Goal: Task Accomplishment & Management: Manage account settings

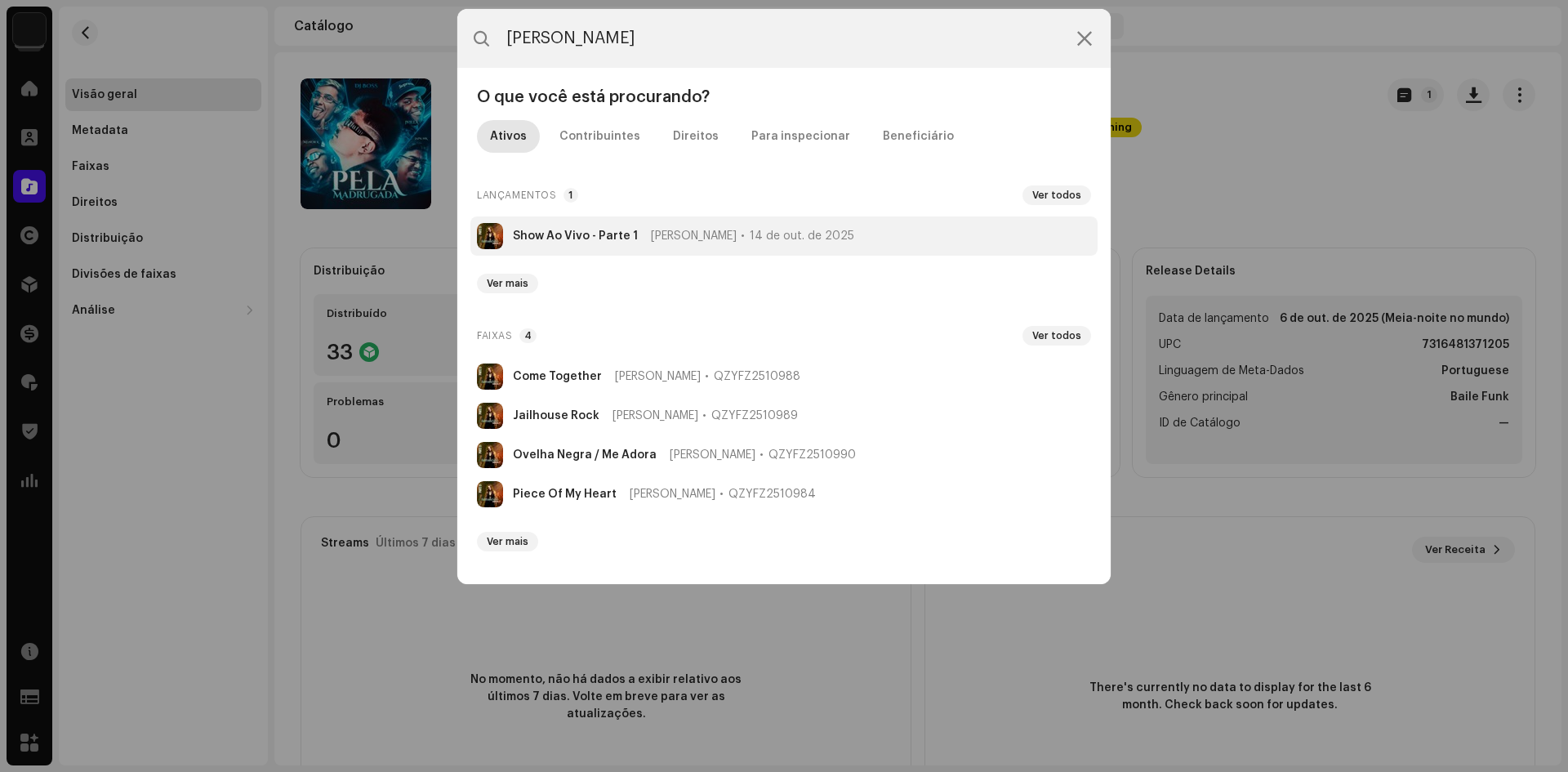
type input "[PERSON_NAME]"
click at [608, 233] on strong "Show Ao Vivo - Parte 1" at bounding box center [576, 235] width 125 height 13
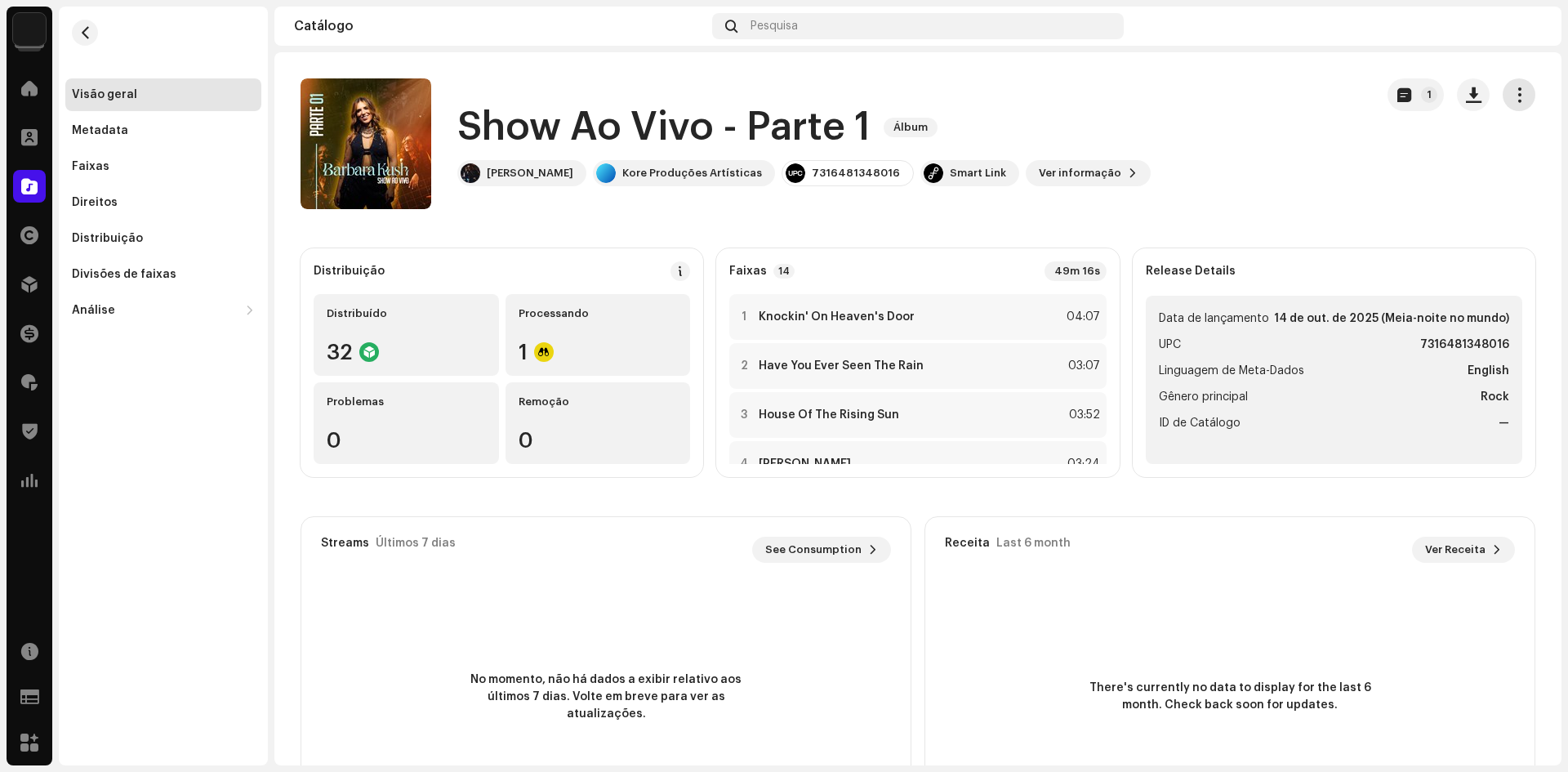
click at [1511, 92] on span "button" at bounding box center [1519, 94] width 16 height 13
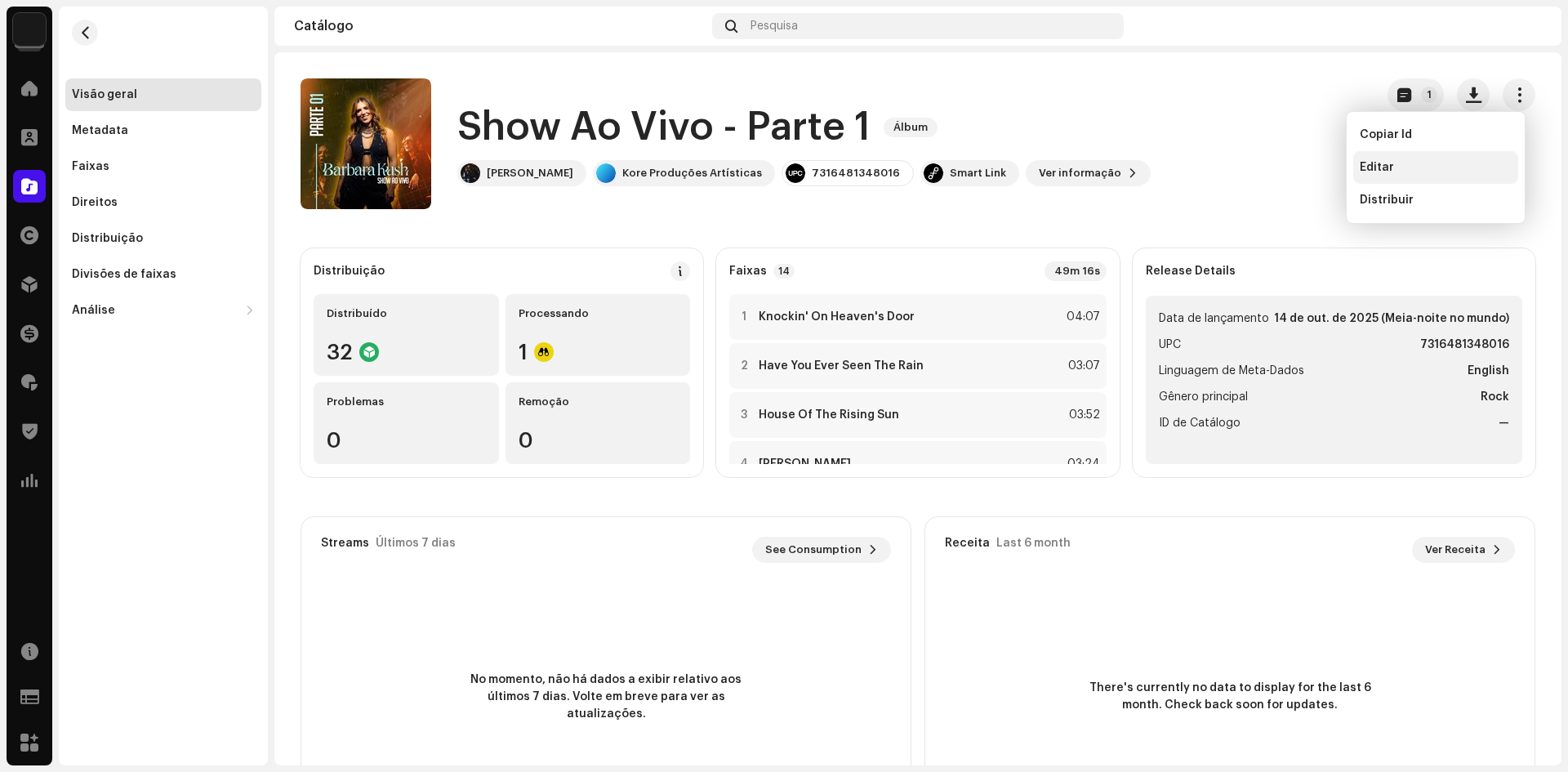
click at [1444, 156] on div "Editar" at bounding box center [1435, 167] width 165 height 32
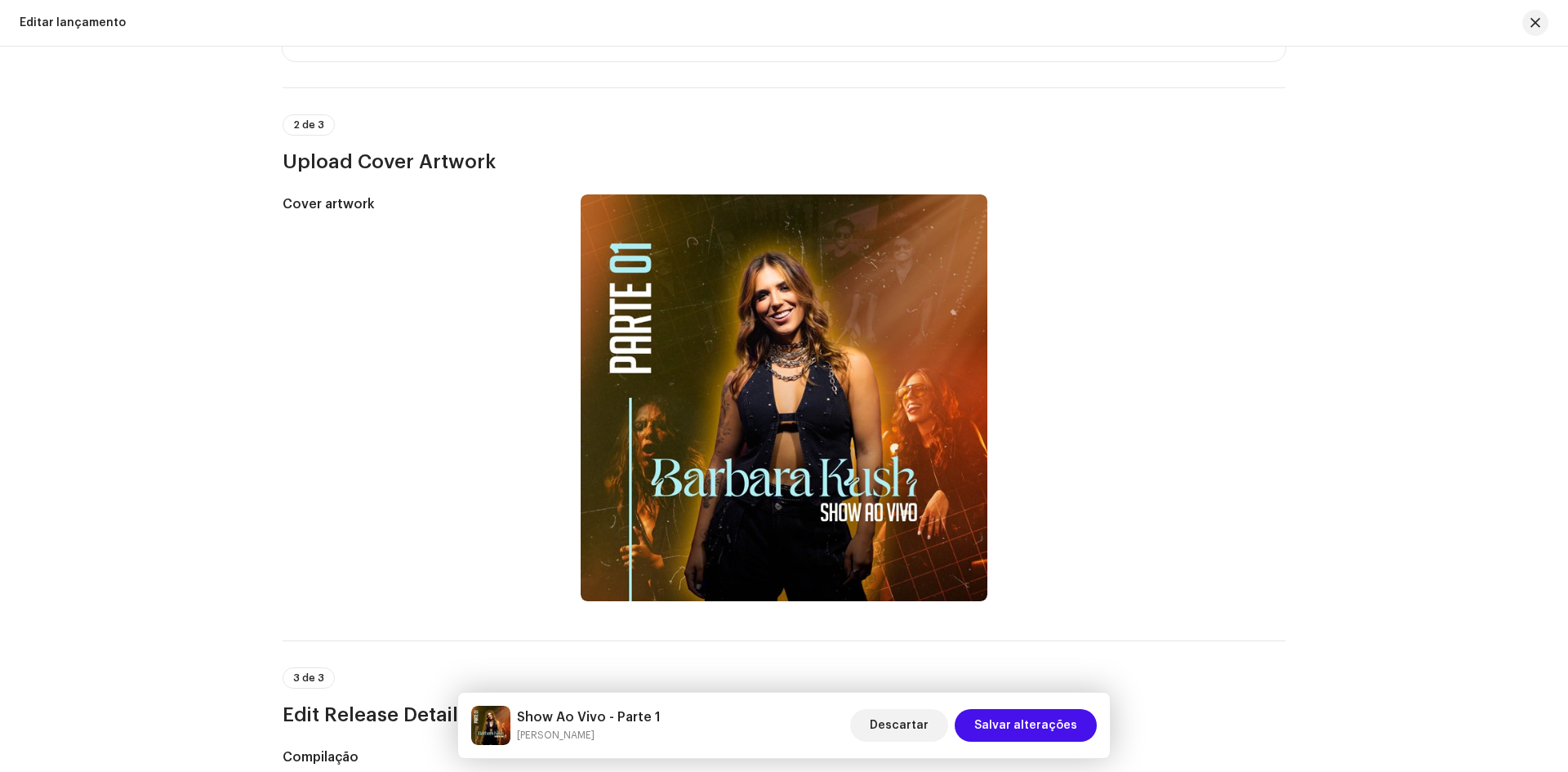
scroll to position [980, 0]
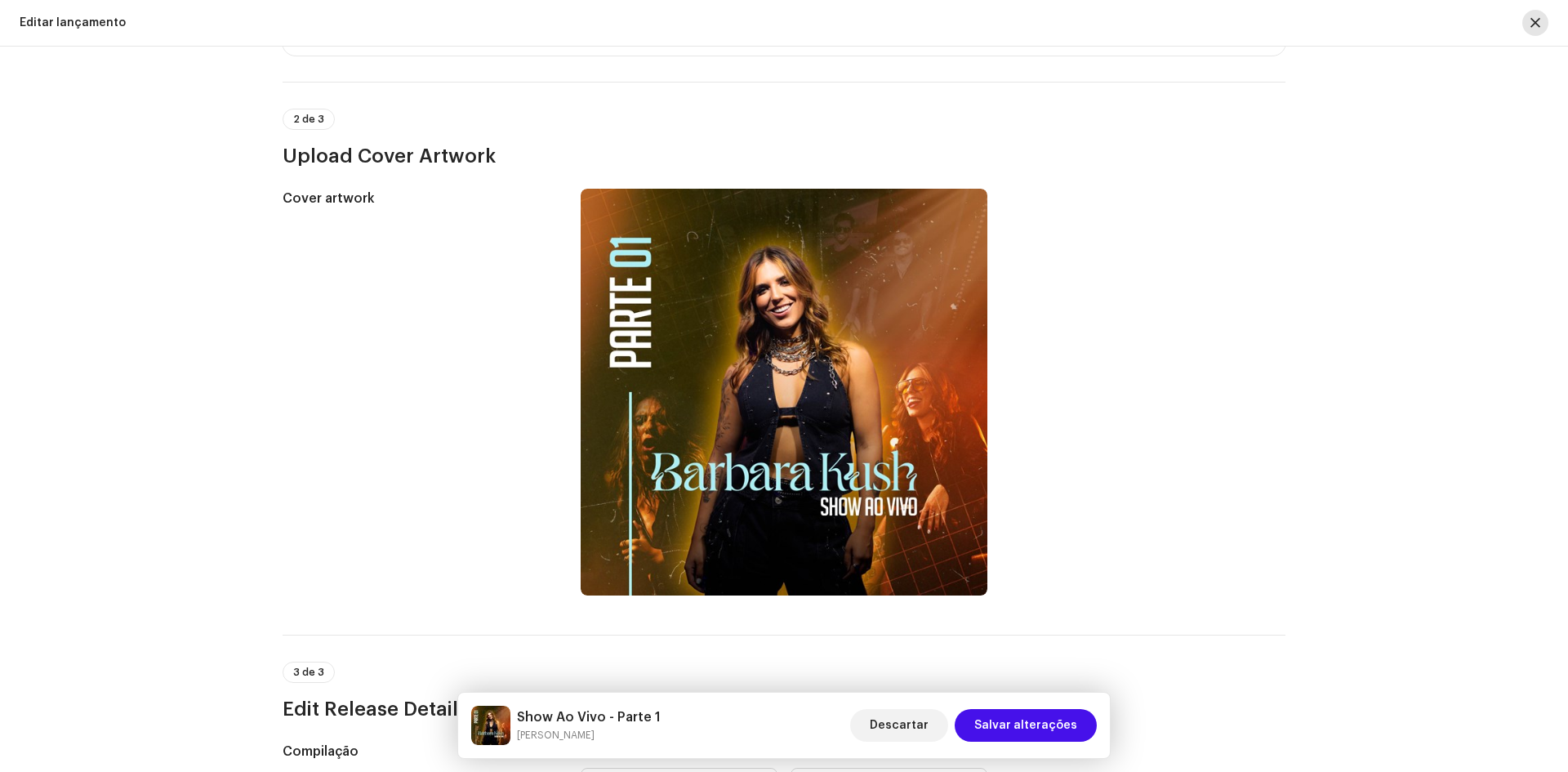
click at [1534, 19] on span "button" at bounding box center [1535, 22] width 10 height 13
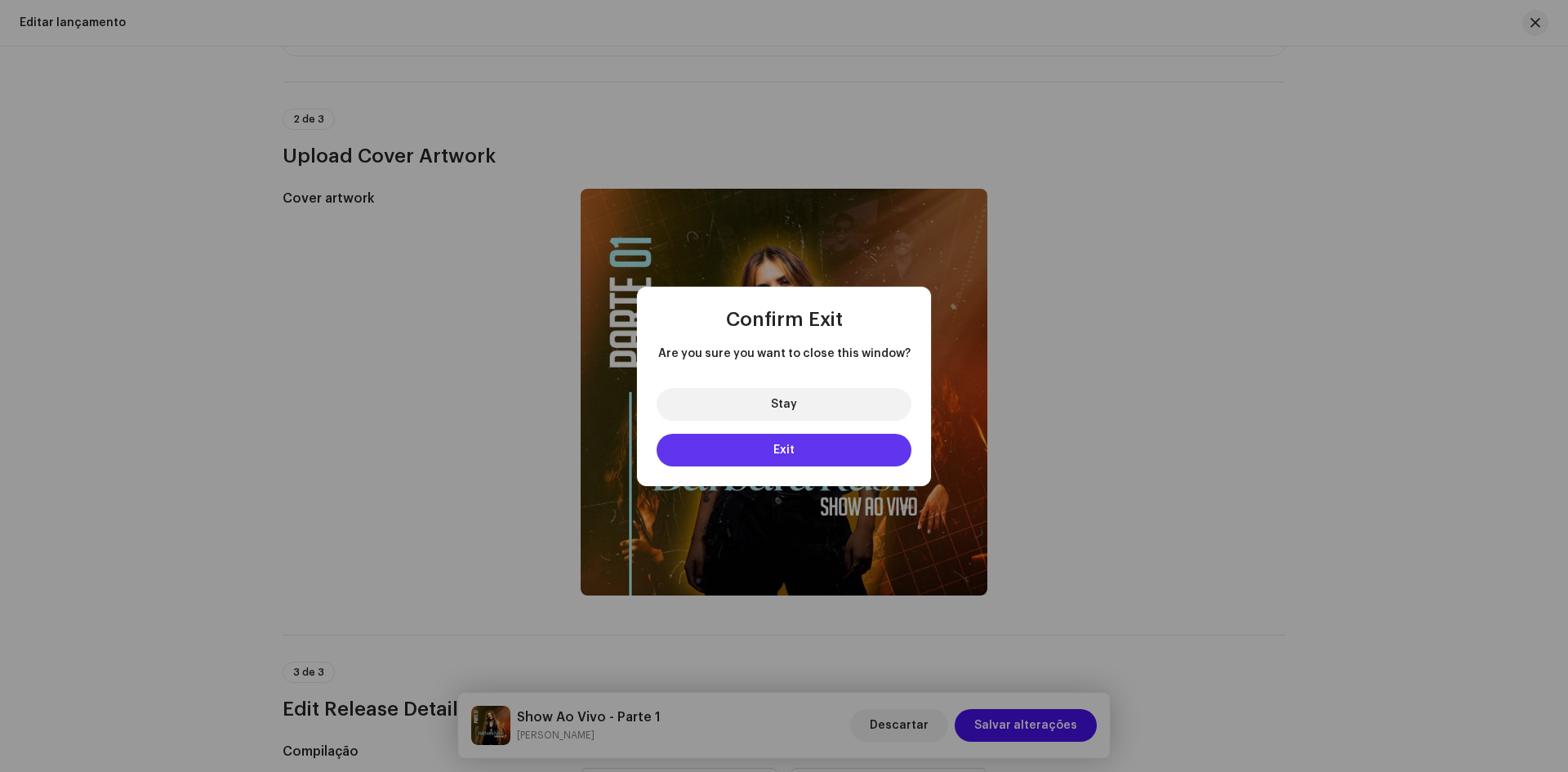
click at [814, 435] on button "Exit" at bounding box center [784, 449] width 255 height 32
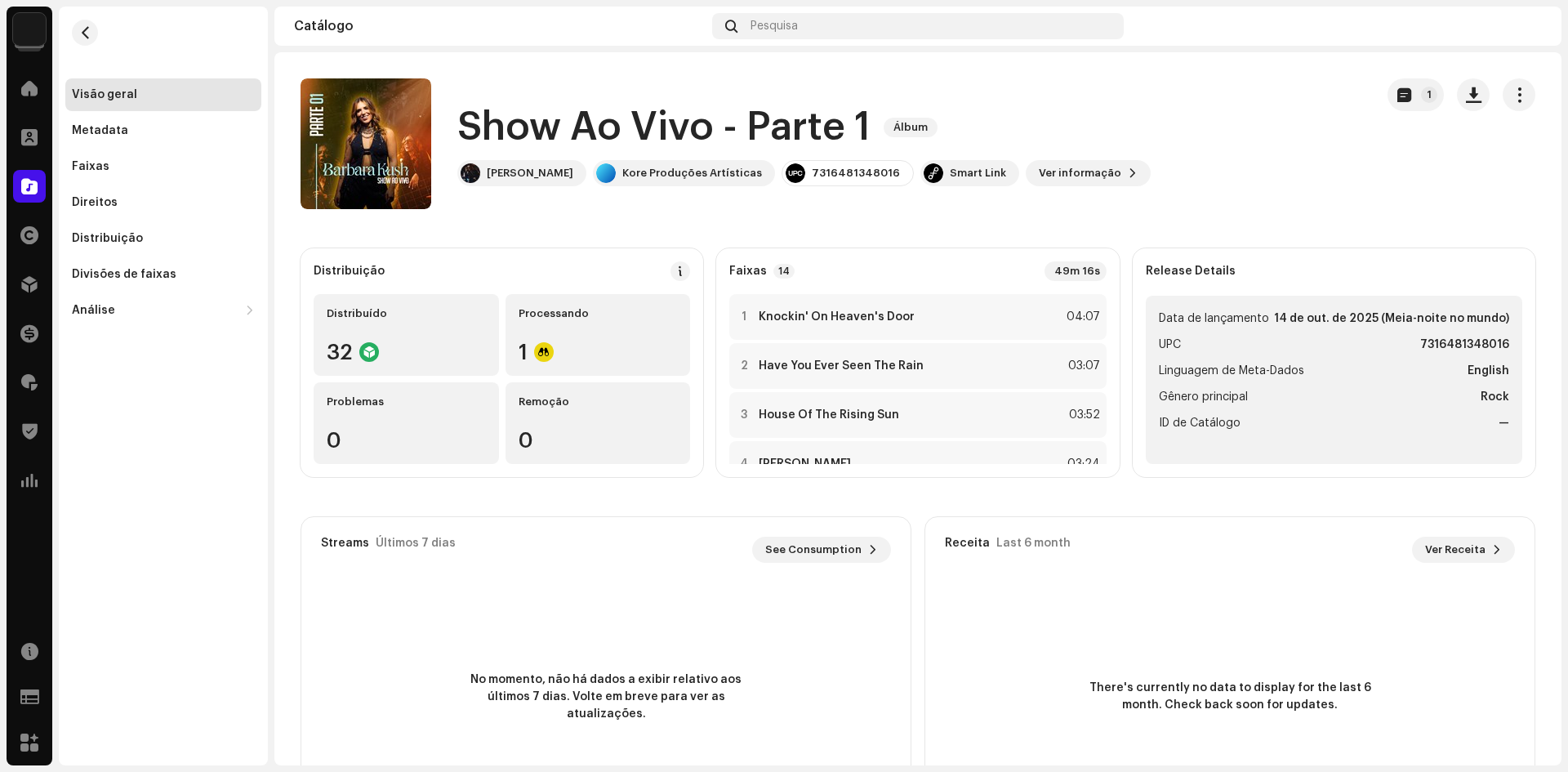
click at [1435, 345] on strong "7316481348016" at bounding box center [1464, 345] width 89 height 20
copy strong "7316481348016"
click at [1039, 179] on span "Ver informação" at bounding box center [1080, 173] width 83 height 32
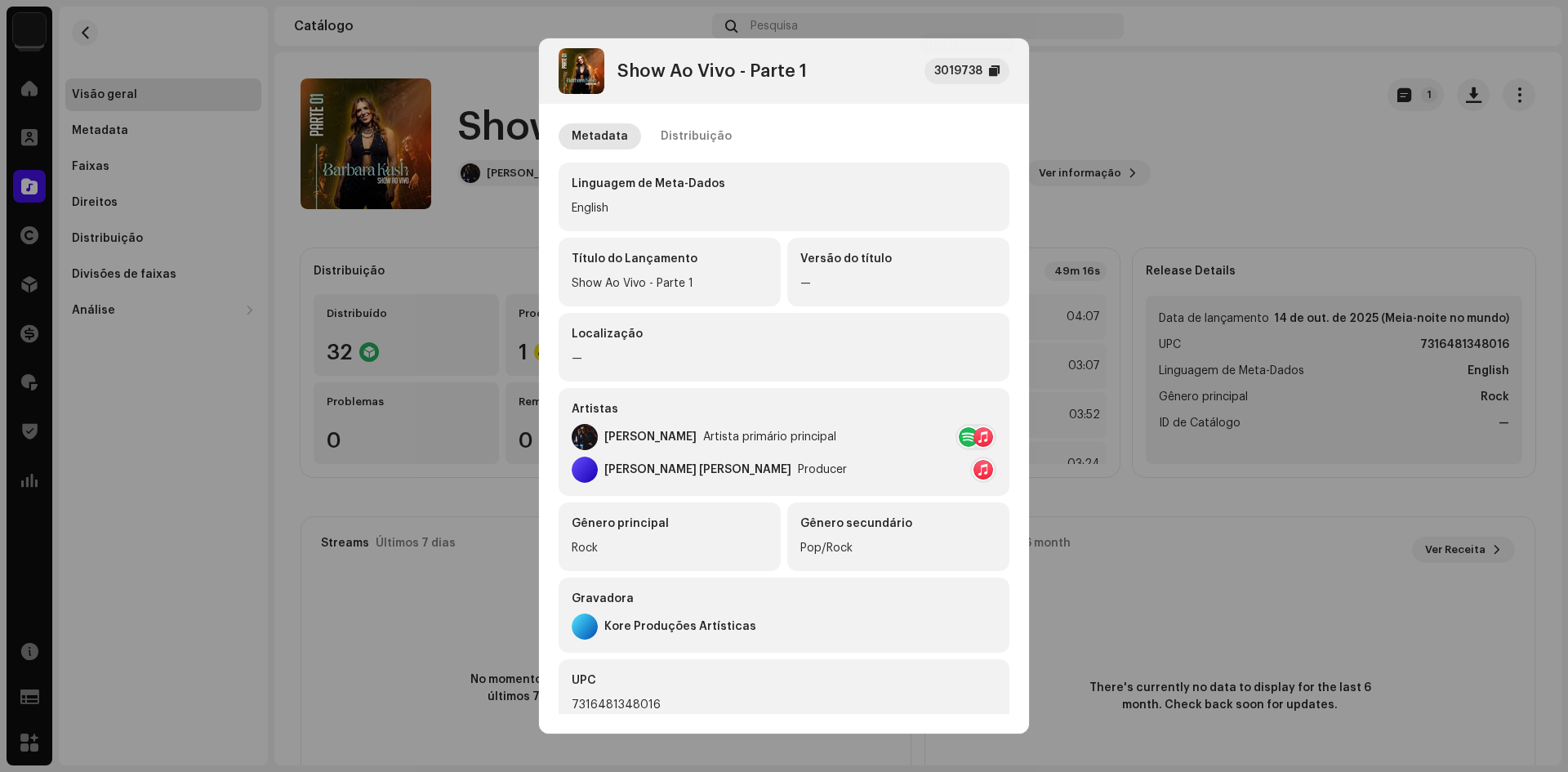
click at [988, 61] on div "3019738" at bounding box center [966, 70] width 85 height 26
click at [698, 68] on div "Show Ao Vivo - Parte 1" at bounding box center [712, 71] width 189 height 20
copy div "Show Ao Vivo - Parte 1"
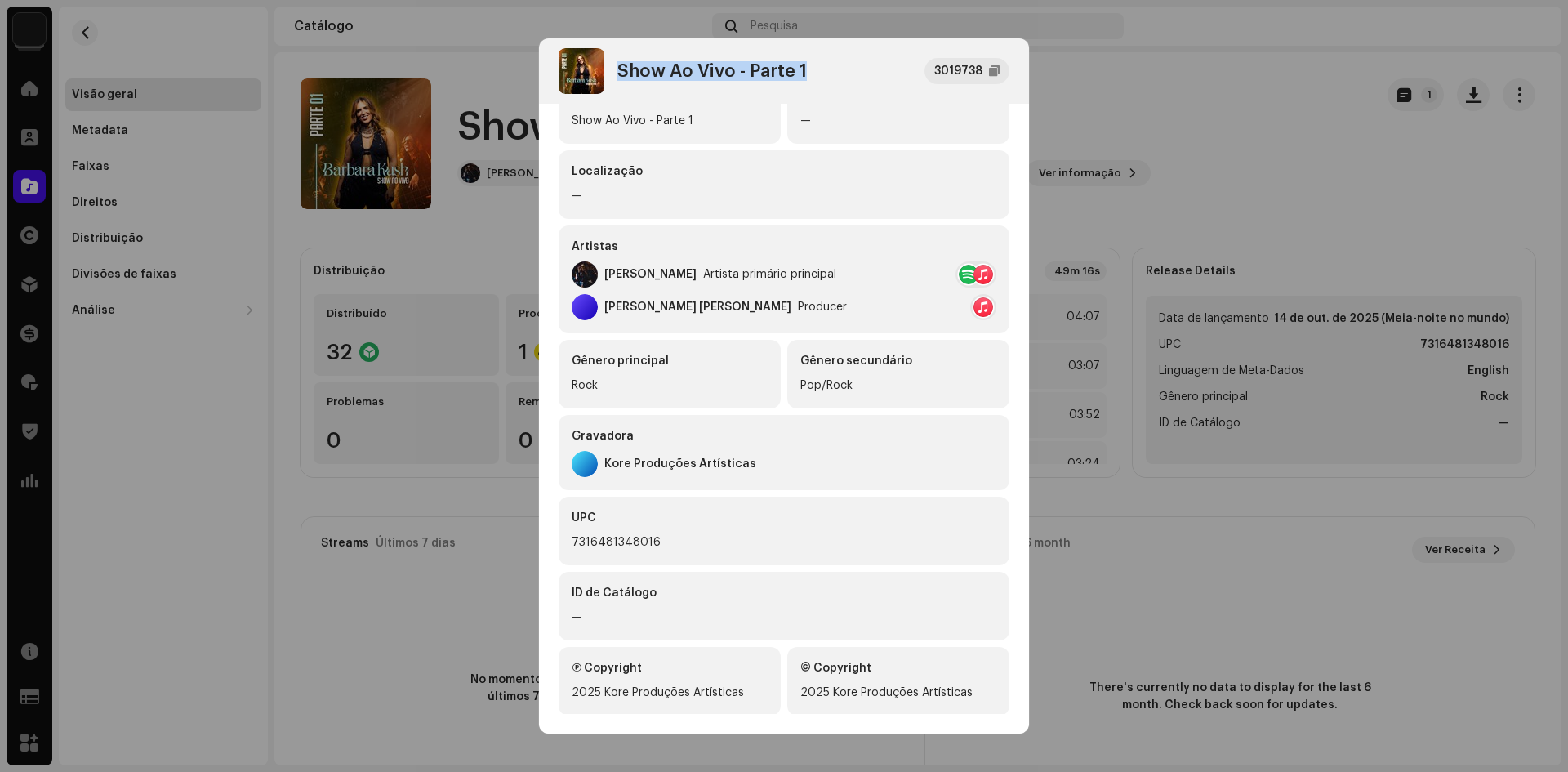
scroll to position [163, 0]
drag, startPoint x: 603, startPoint y: 276, endPoint x: 713, endPoint y: 298, distance: 112.2
click at [713, 298] on div "Artistas [PERSON_NAME] Artista primário principal [PERSON_NAME] [PERSON_NAME] P…" at bounding box center [784, 278] width 451 height 107
copy div "[PERSON_NAME] Artista primário principal [PERSON_NAME] [PERSON_NAME]"
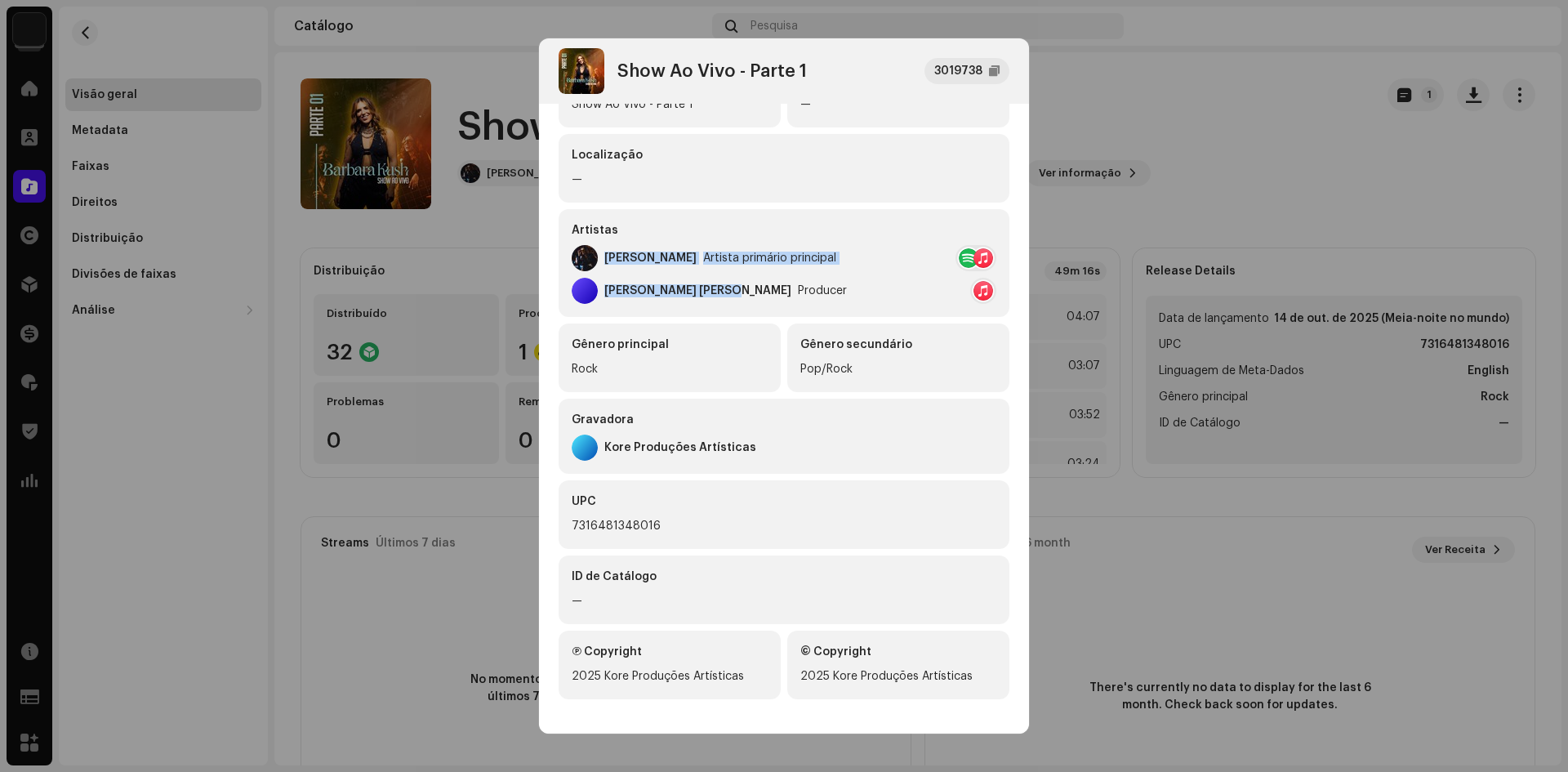
scroll to position [183, 0]
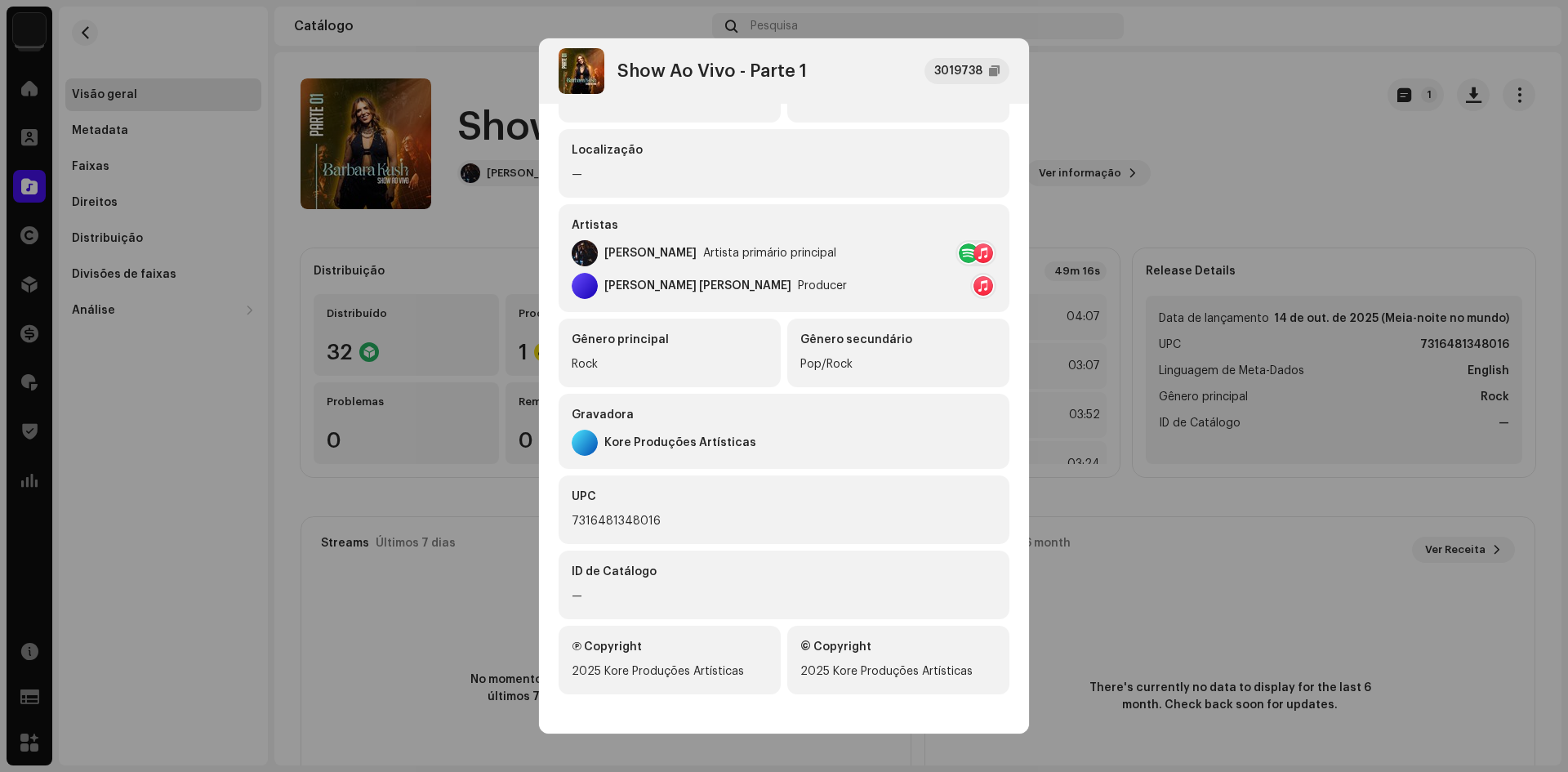
click at [638, 446] on div "Kore Produções Artísticas" at bounding box center [680, 442] width 152 height 13
copy div "Kore Produções Artísticas"
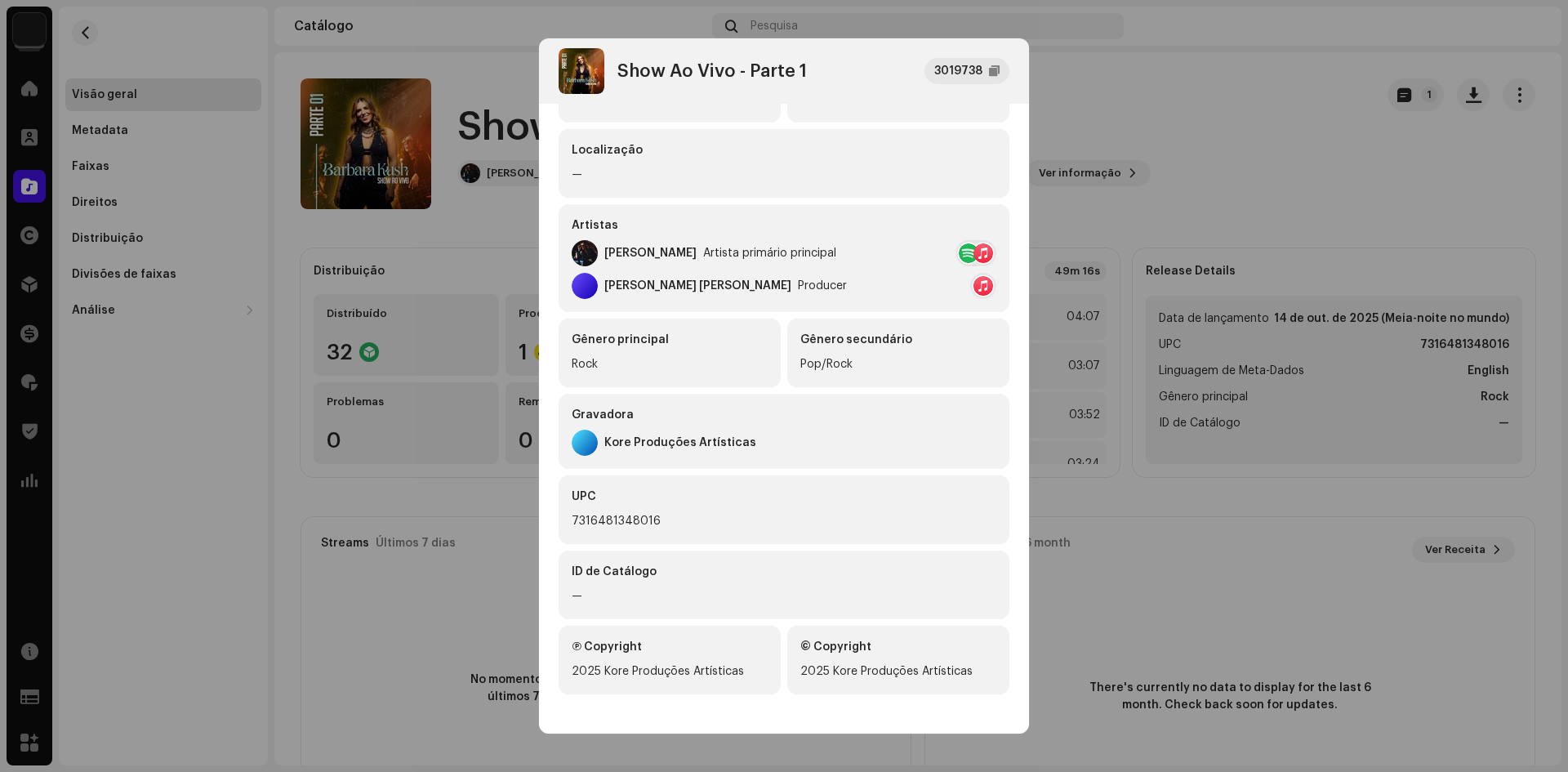
click at [629, 67] on div "Show Ao Vivo - Parte 1" at bounding box center [712, 71] width 189 height 20
copy div "Show Ao Vivo - Parte 1"
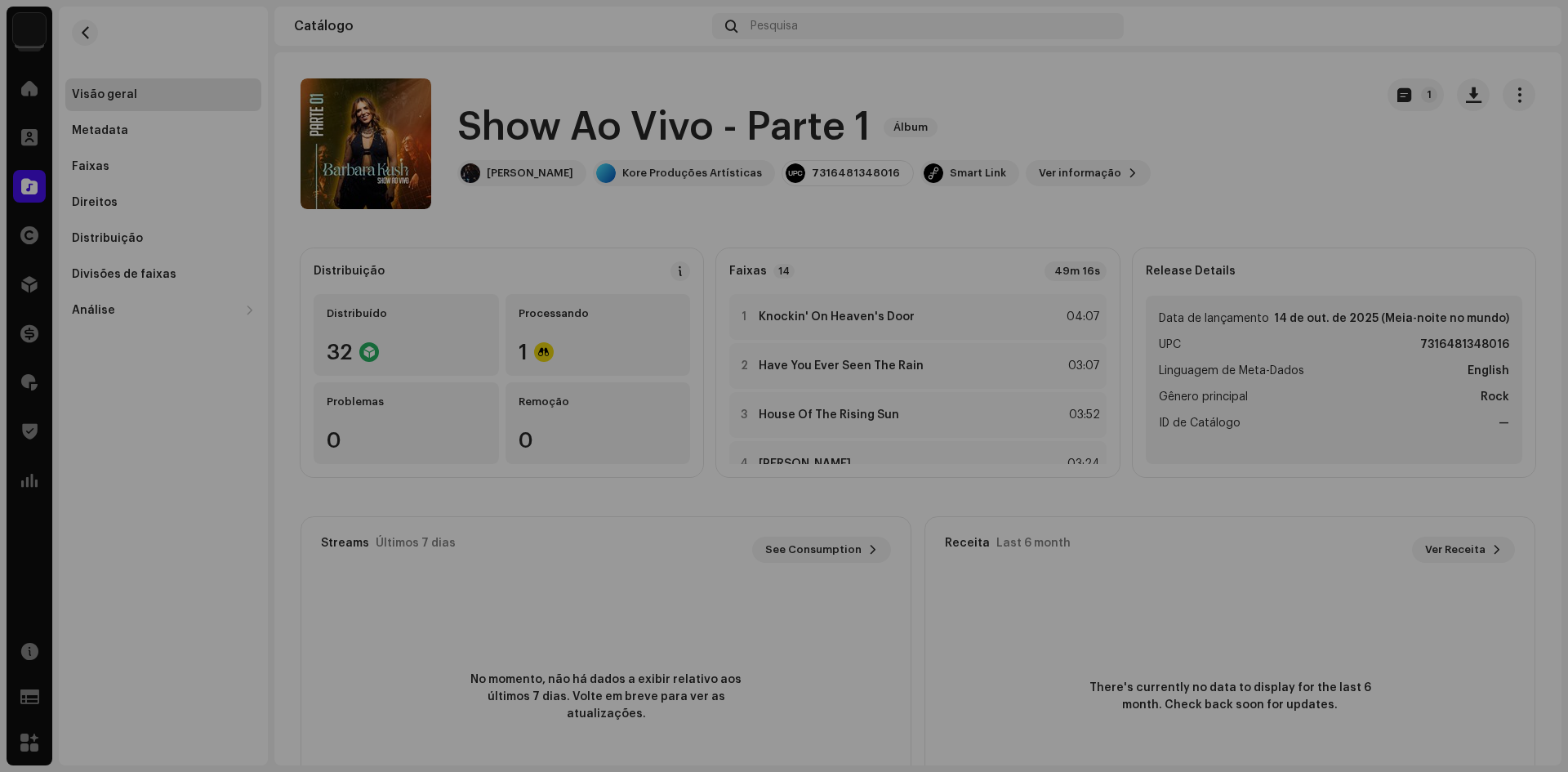
click at [1439, 183] on div "Show Ao Vivo - Parte 1 3019738 Metadata Distribuição Linguagem de Meta-Dados En…" at bounding box center [784, 386] width 1568 height 772
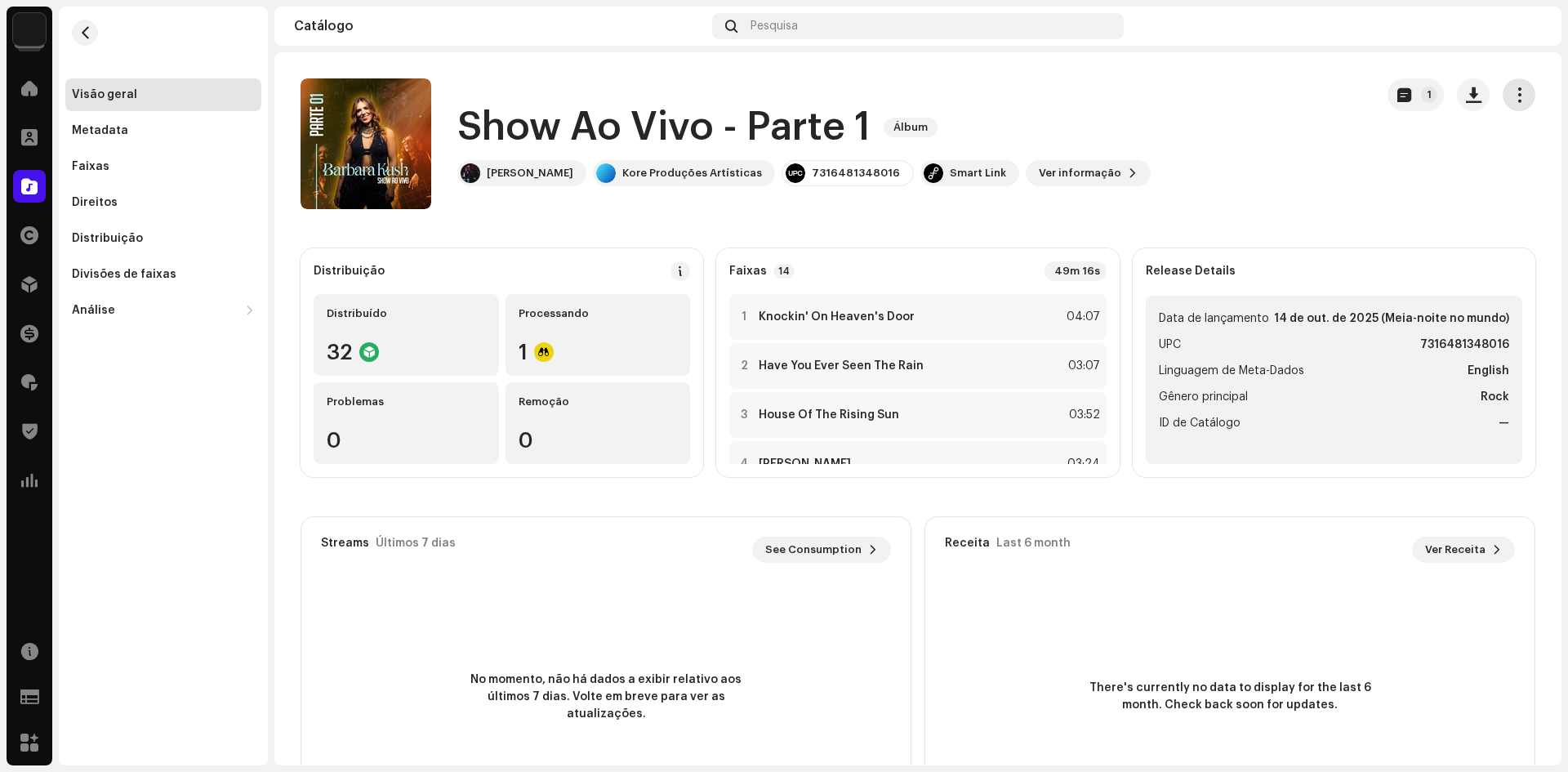
click at [1511, 98] on span "button" at bounding box center [1519, 94] width 16 height 13
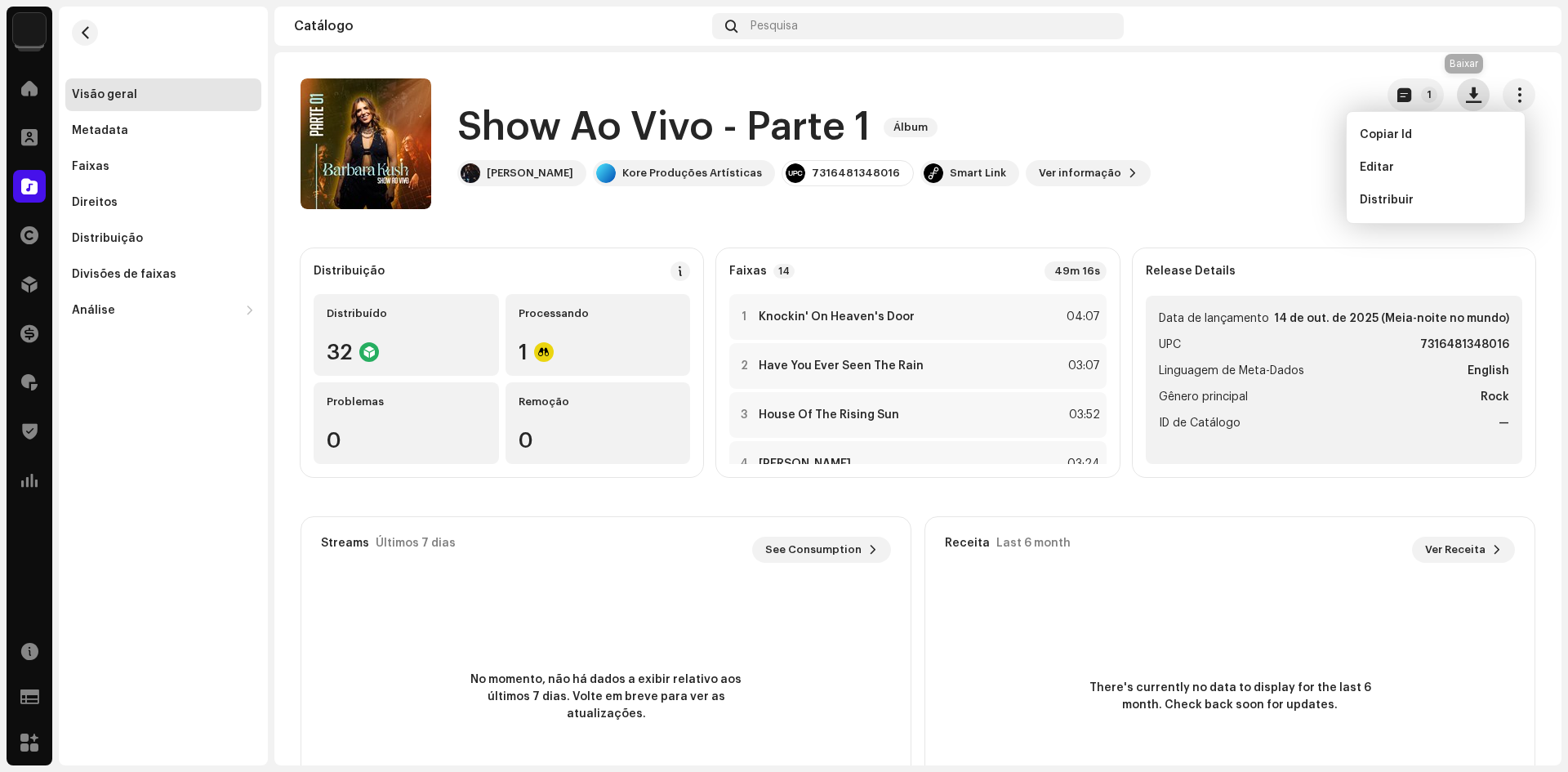
click at [1466, 96] on span "button" at bounding box center [1473, 94] width 16 height 13
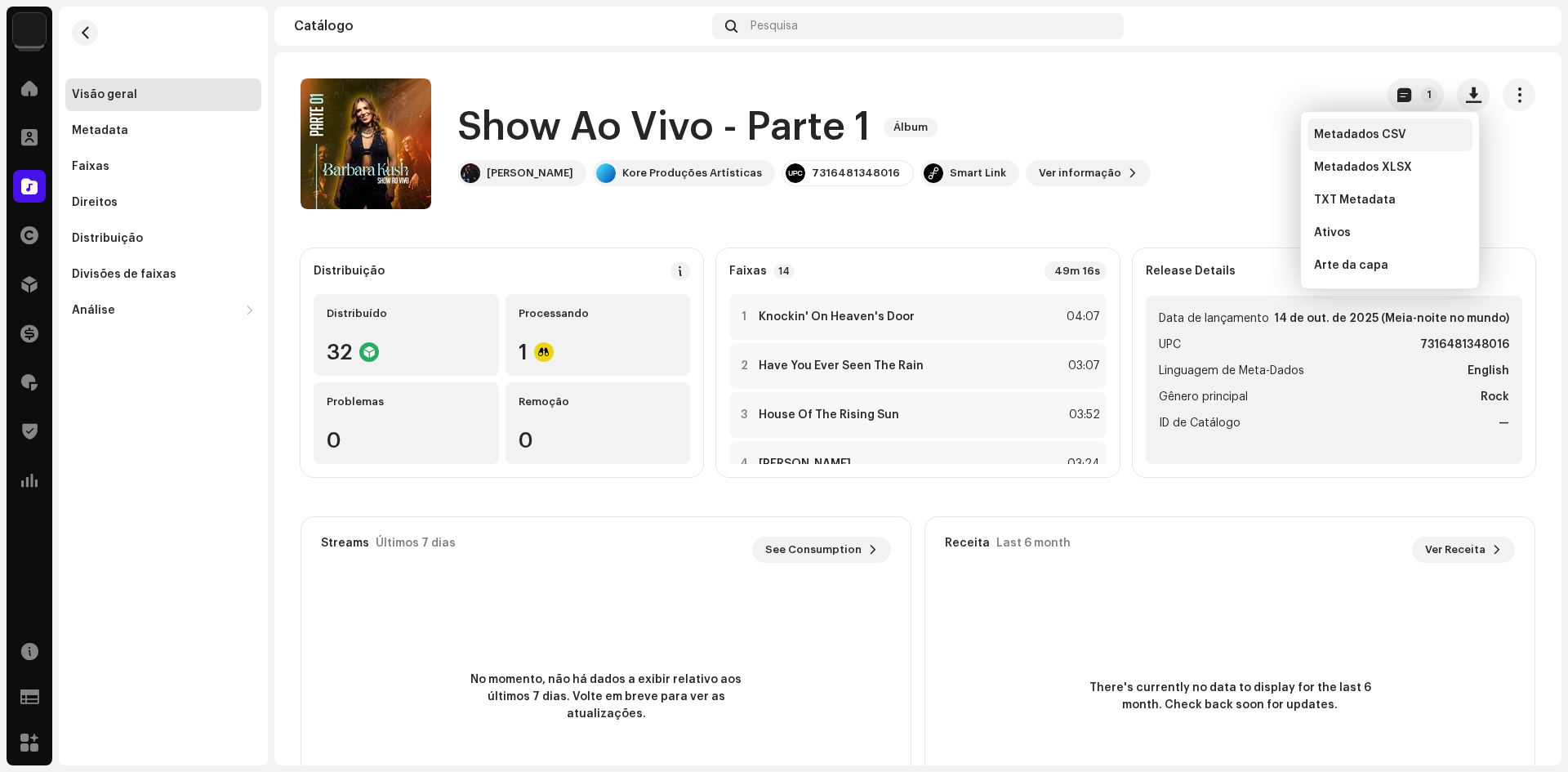
click at [1389, 137] on span "Metadados CSV" at bounding box center [1360, 134] width 93 height 13
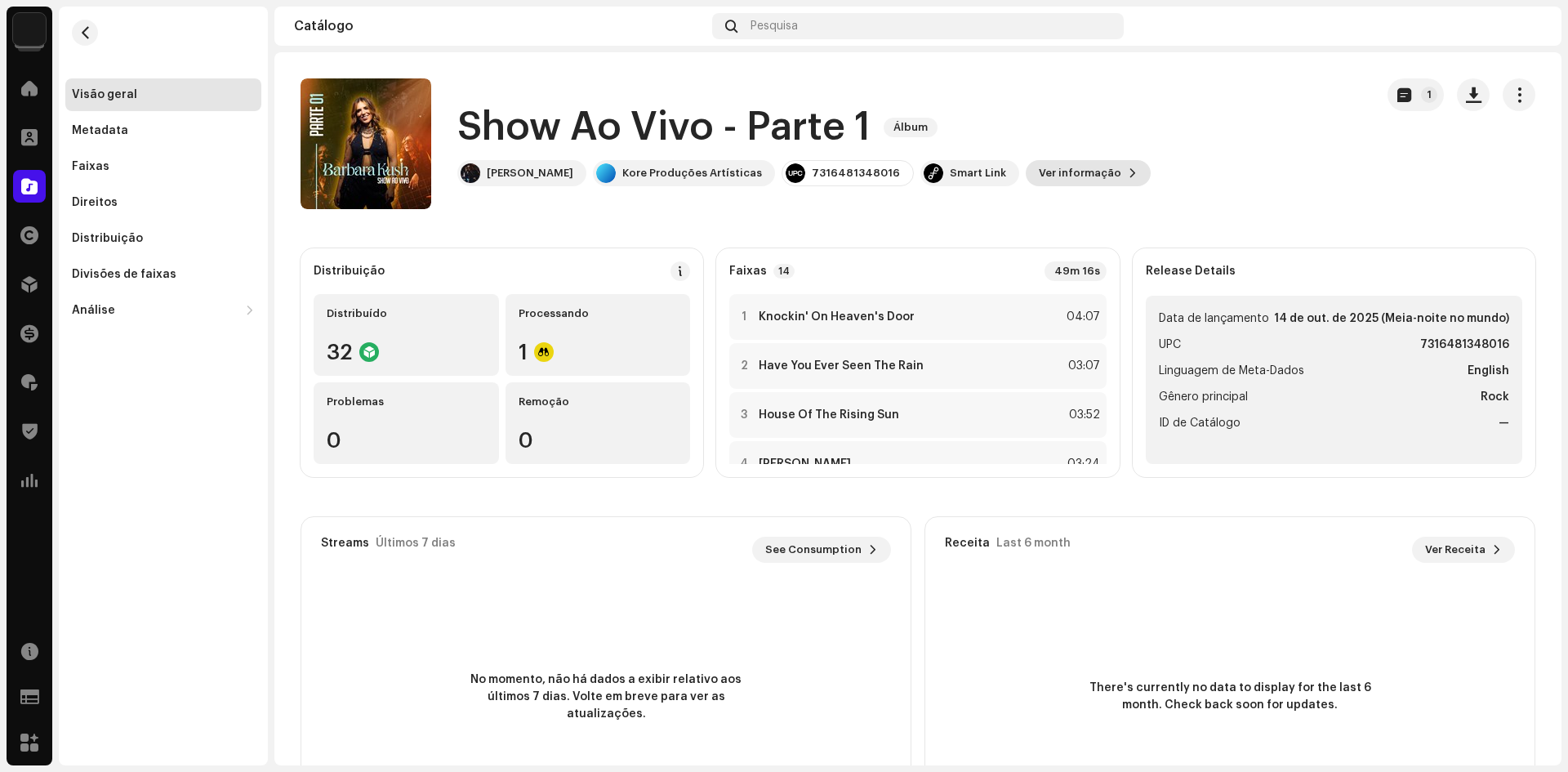
click at [1073, 171] on span "Ver informação" at bounding box center [1080, 173] width 83 height 32
click at [1219, 429] on div "Show Ao Vivo - Parte 1 3019738 Metadata Distribuição Linguagem de Meta-Dados En…" at bounding box center [784, 386] width 1568 height 772
click at [690, 113] on h1 "Show Ao Vivo - Parte 1" at bounding box center [663, 128] width 413 height 53
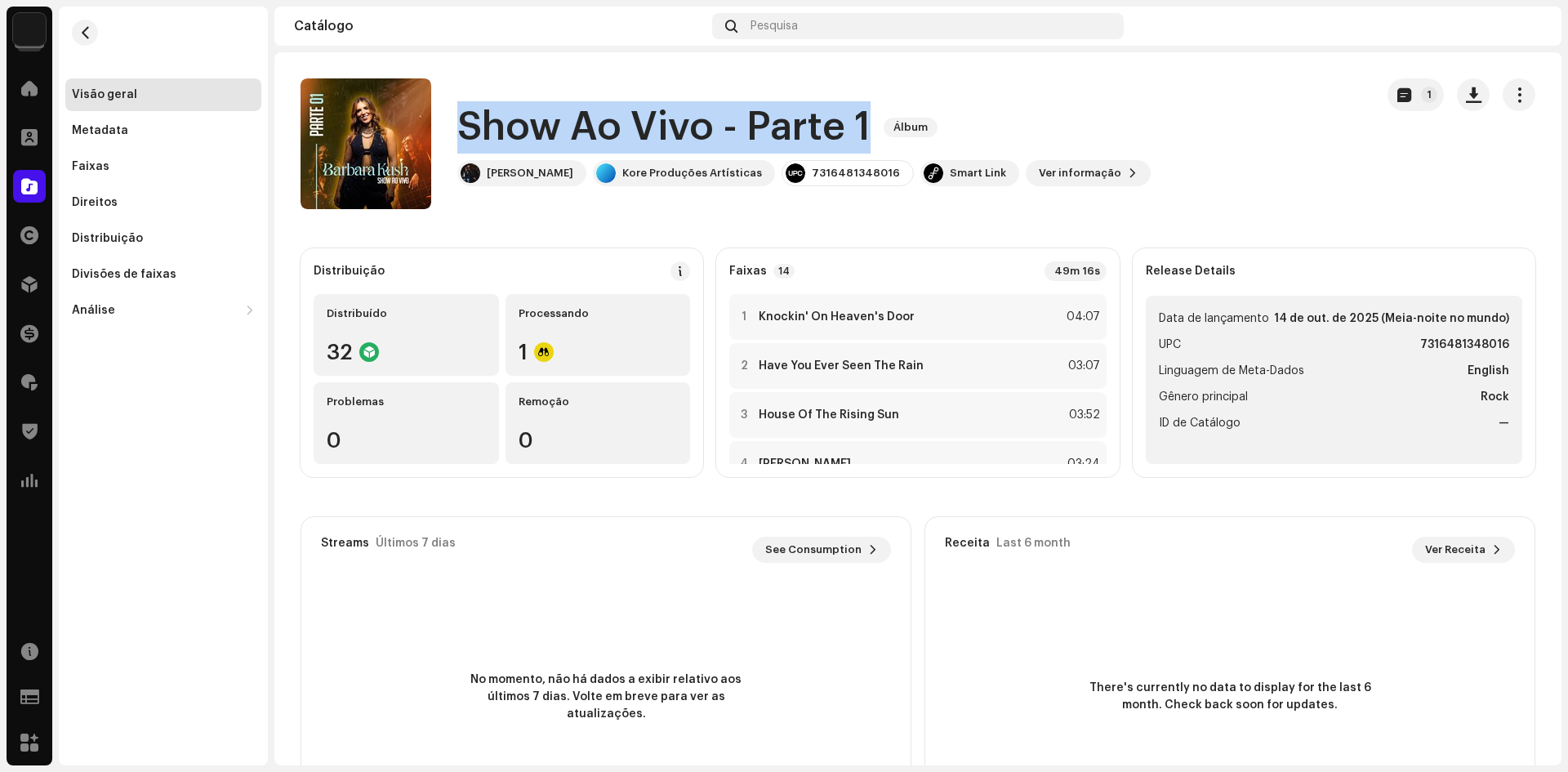
click at [690, 113] on h1 "Show Ao Vivo - Parte 1" at bounding box center [663, 128] width 413 height 53
copy div "Show Ao Vivo - Parte 1 Álbum"
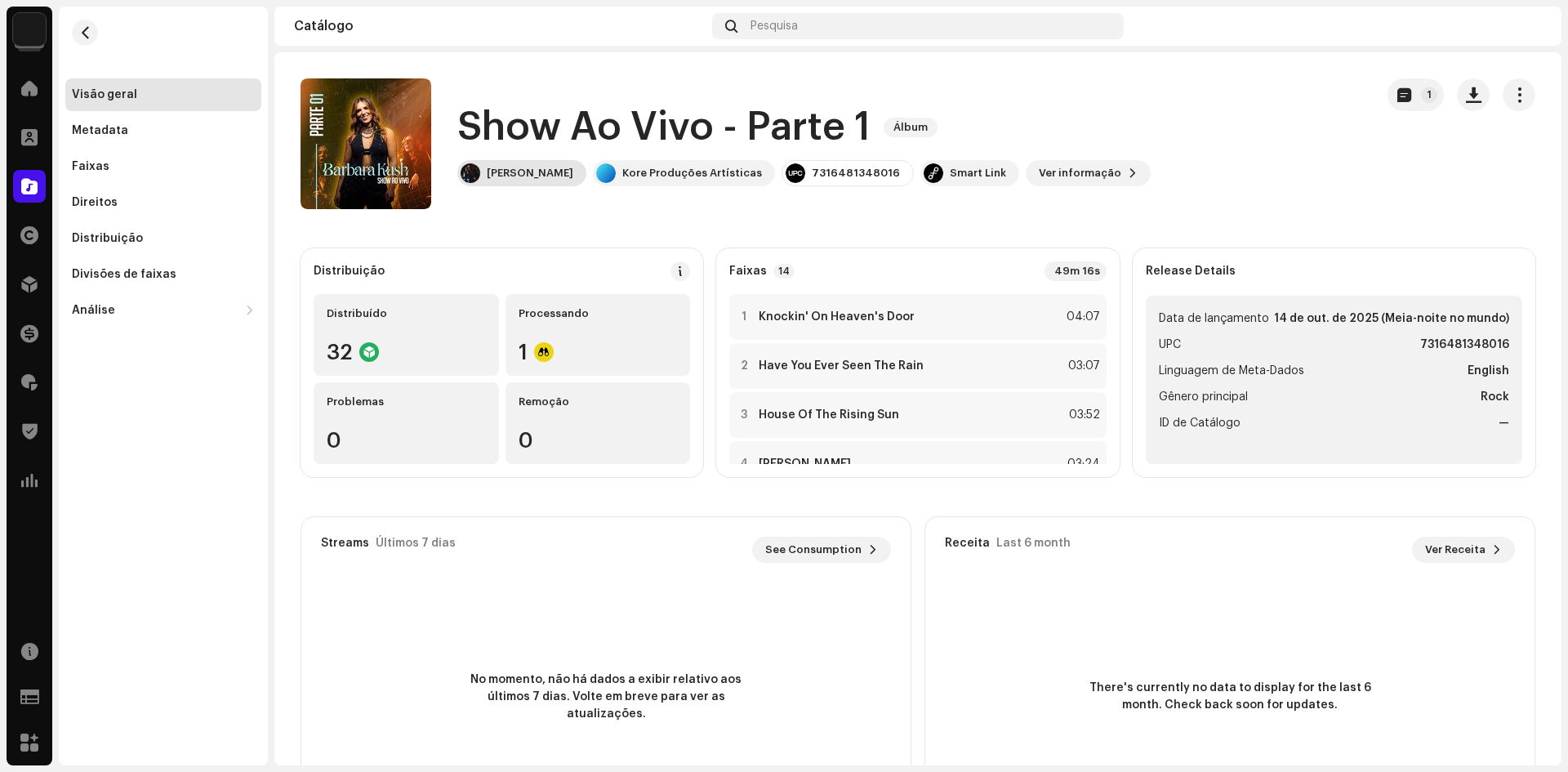
click at [504, 163] on div "[PERSON_NAME]" at bounding box center [522, 173] width 129 height 26
click at [1065, 181] on span "Ver informação" at bounding box center [1080, 173] width 83 height 32
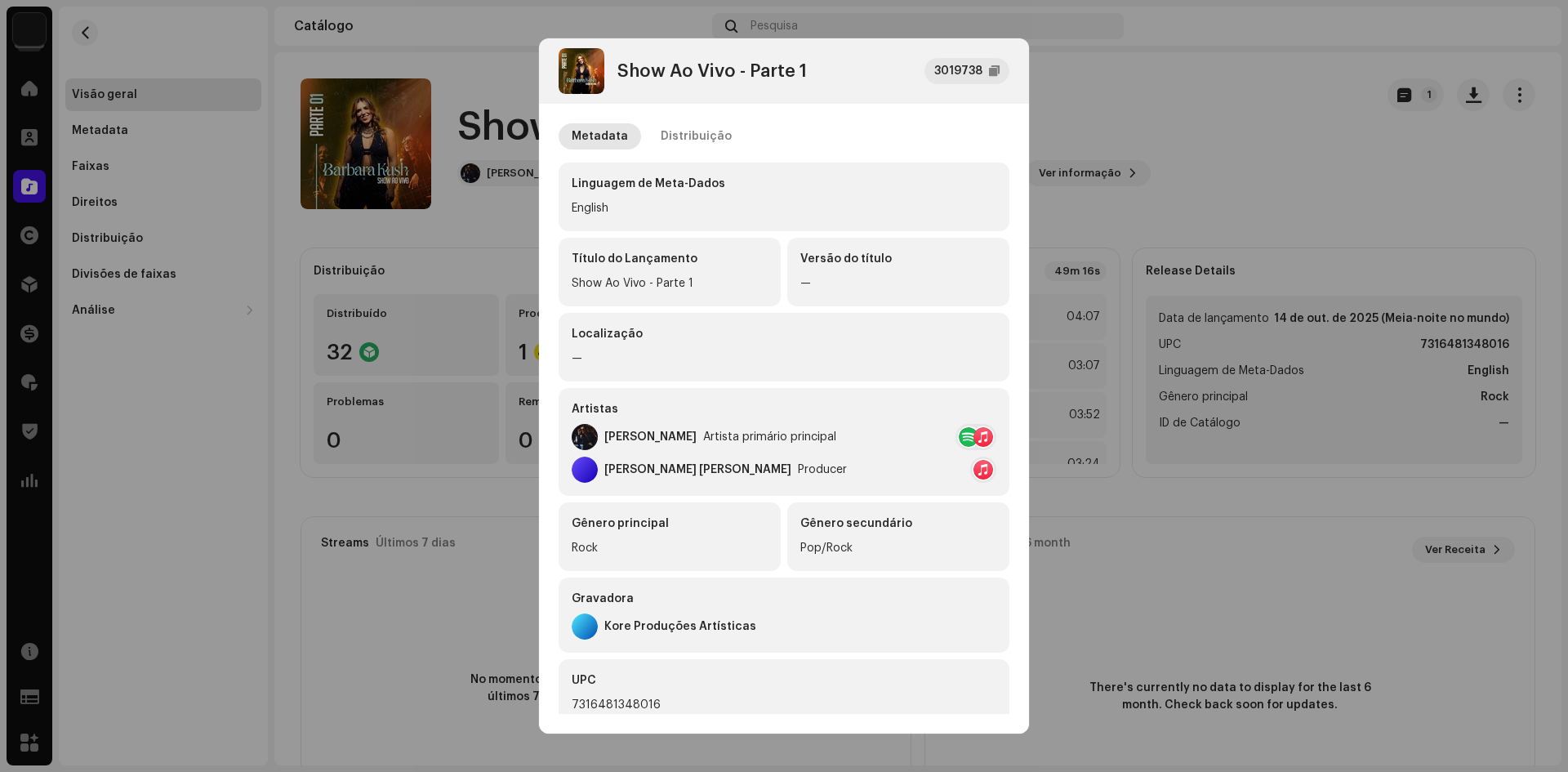
click at [959, 433] on div at bounding box center [968, 437] width 20 height 20
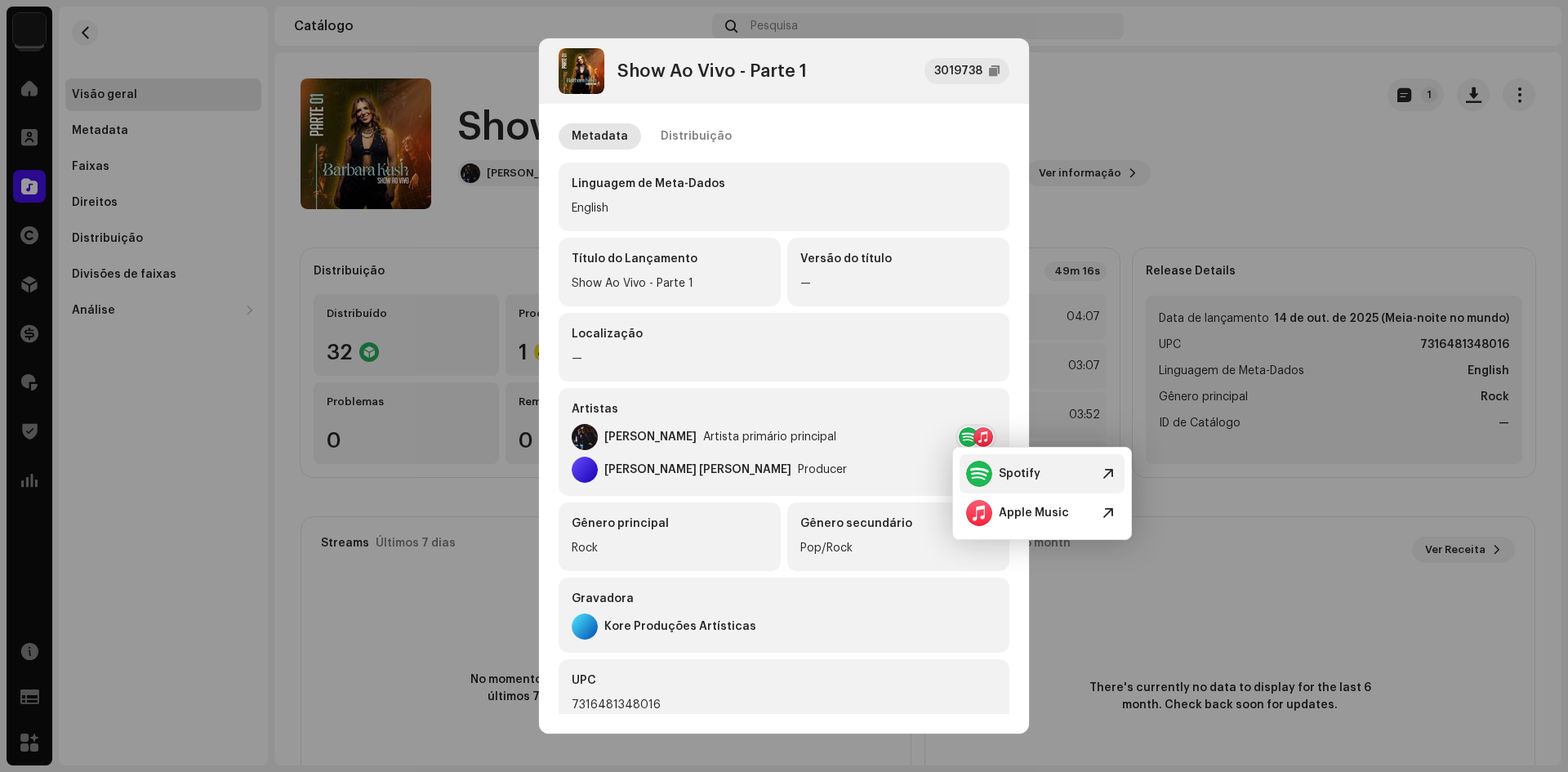
click at [990, 477] on div at bounding box center [979, 473] width 26 height 26
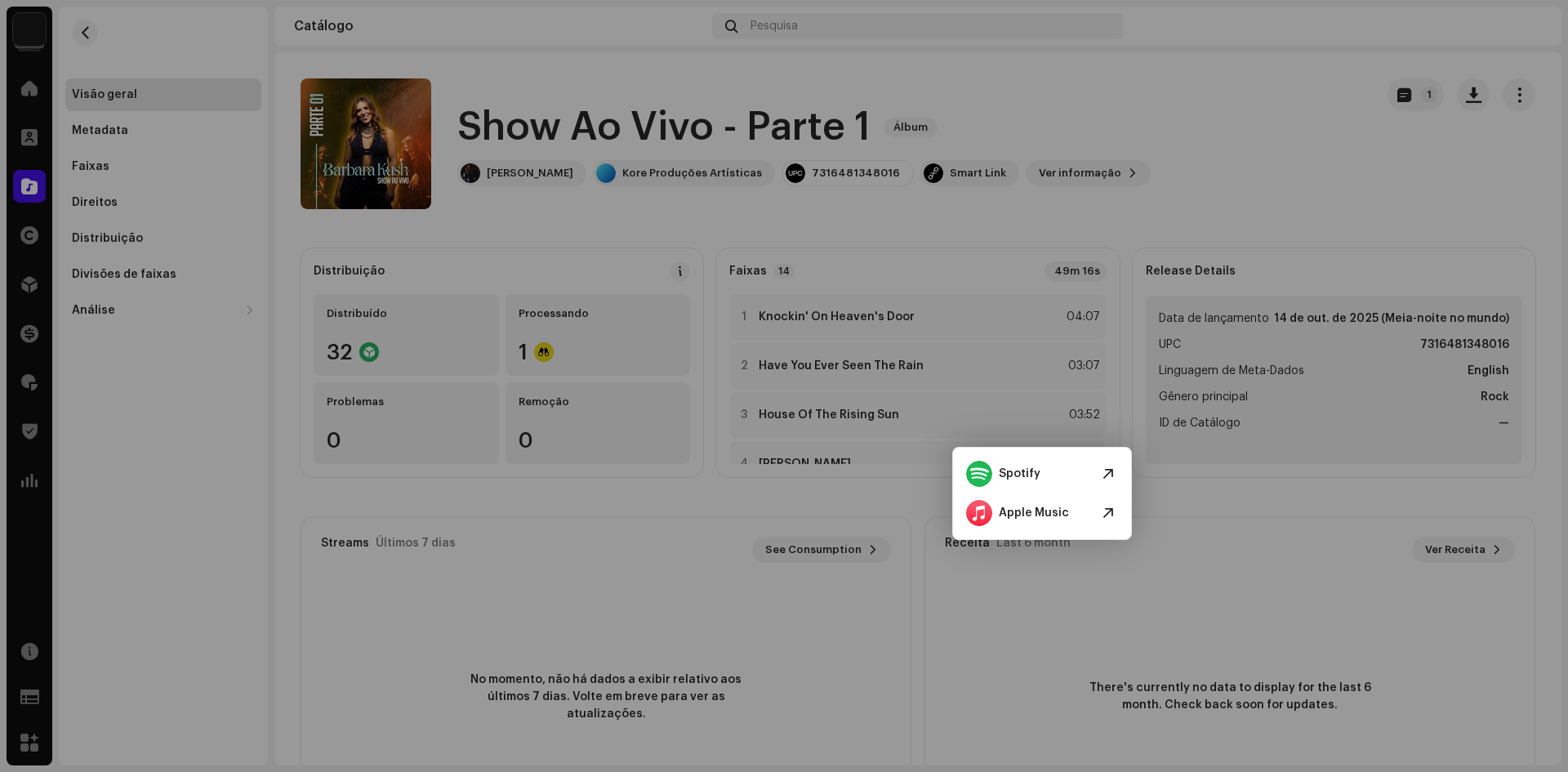
click at [1364, 424] on div "Show Ao Vivo - Parte 1 3019738 Metadata Distribuição Linguagem de Meta-Dados En…" at bounding box center [784, 386] width 1568 height 772
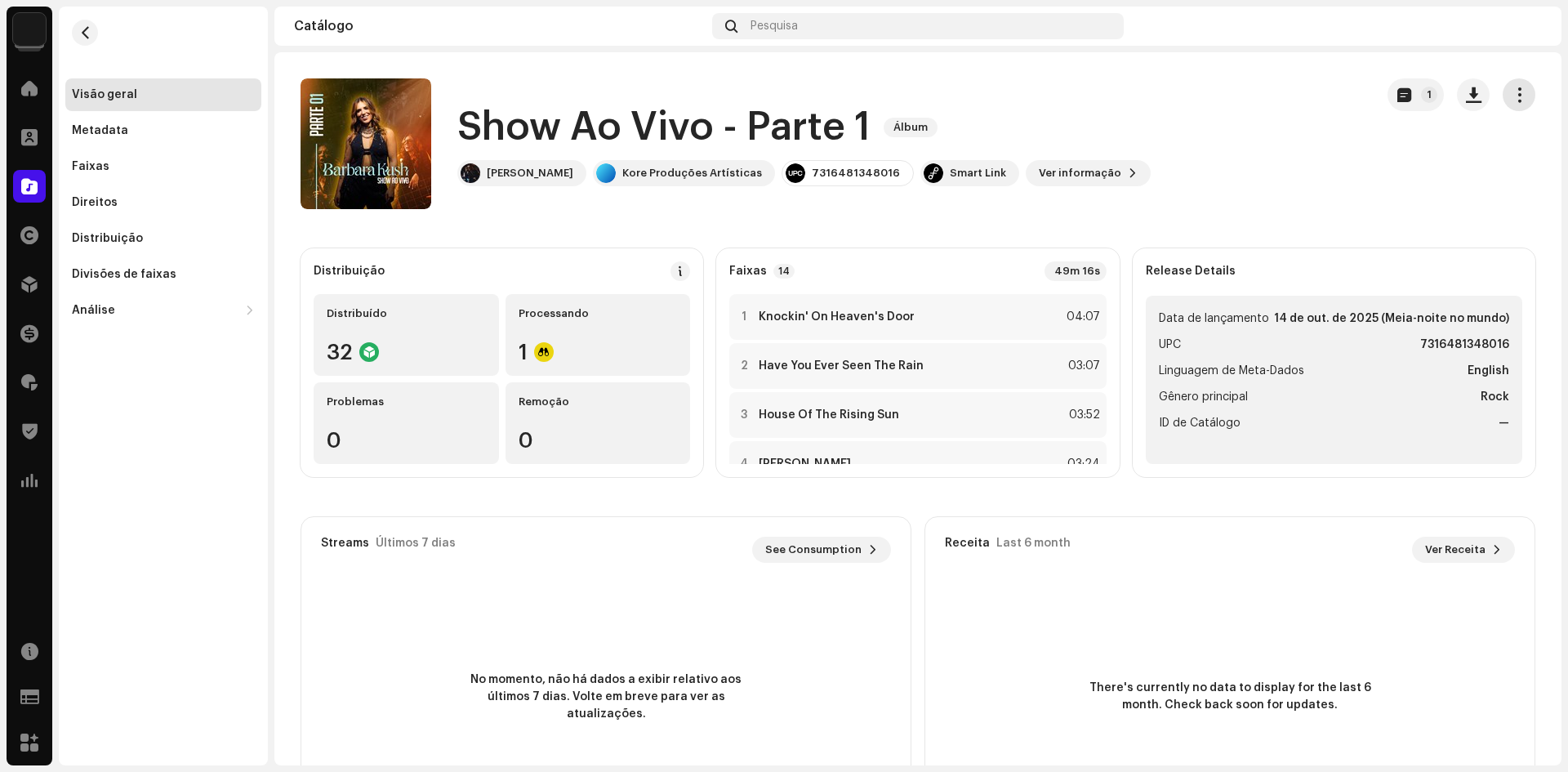
click at [1511, 100] on span "button" at bounding box center [1519, 94] width 16 height 13
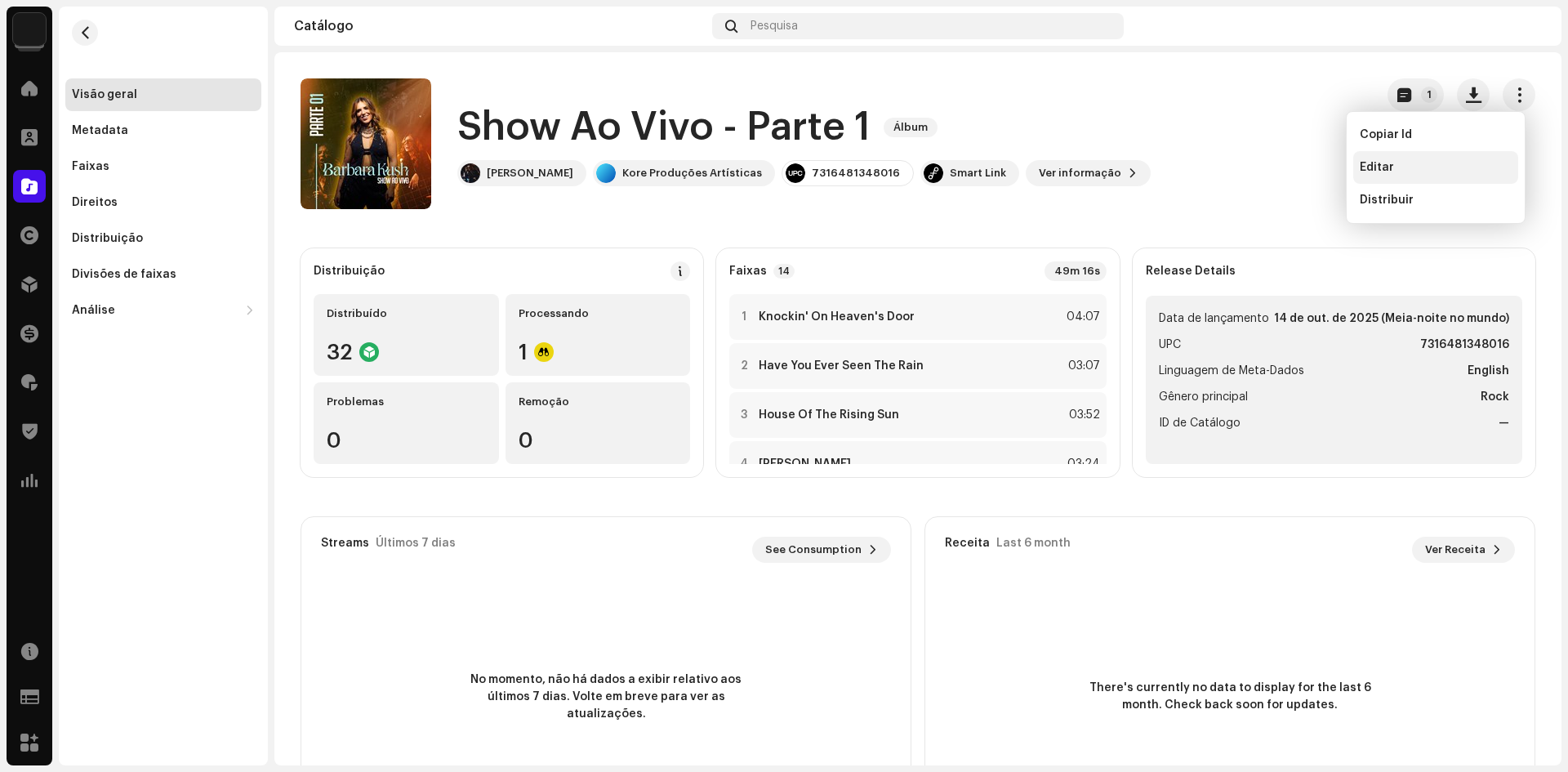
click at [1461, 159] on div "Editar" at bounding box center [1435, 167] width 165 height 32
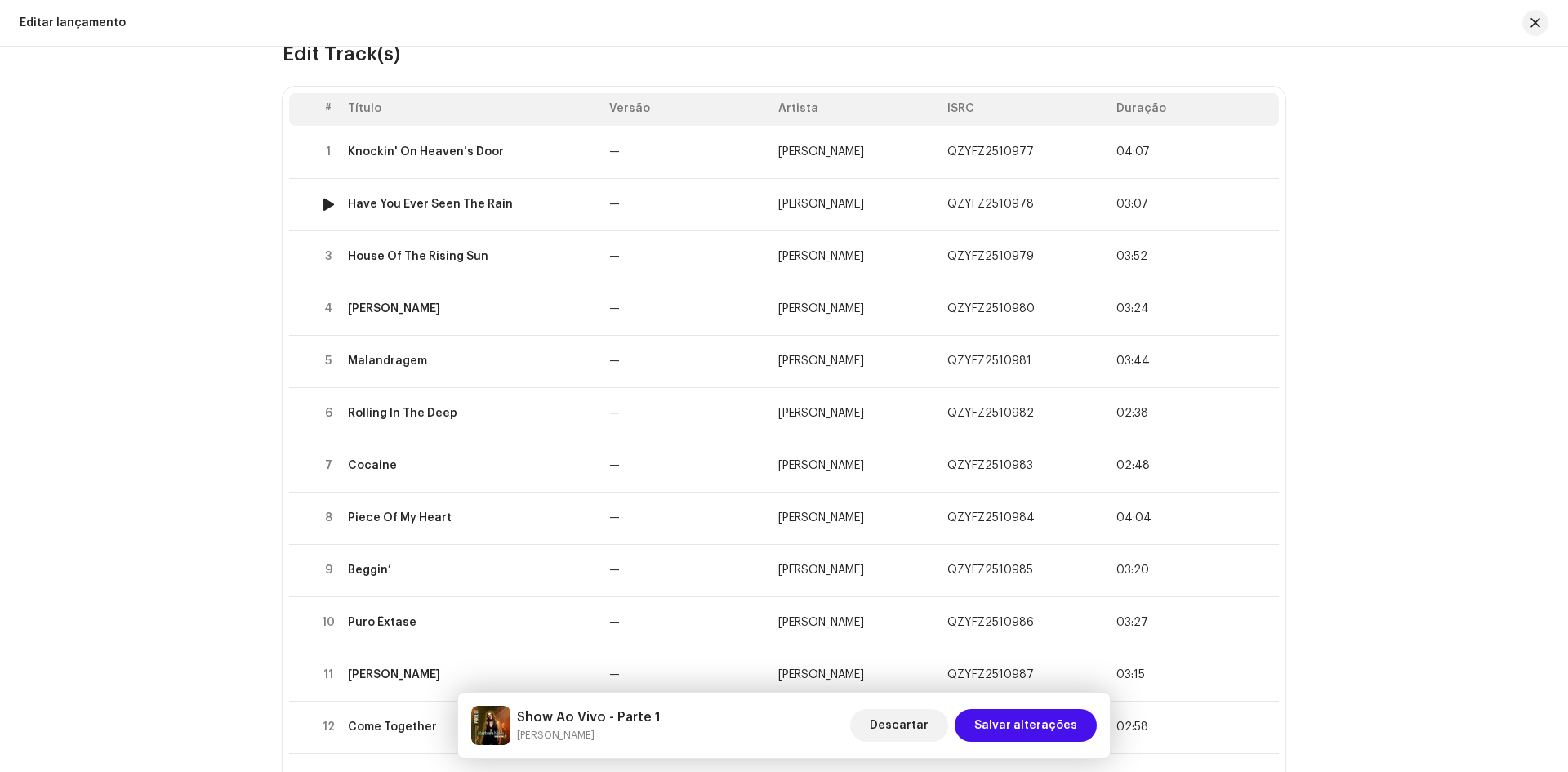
scroll to position [82, 0]
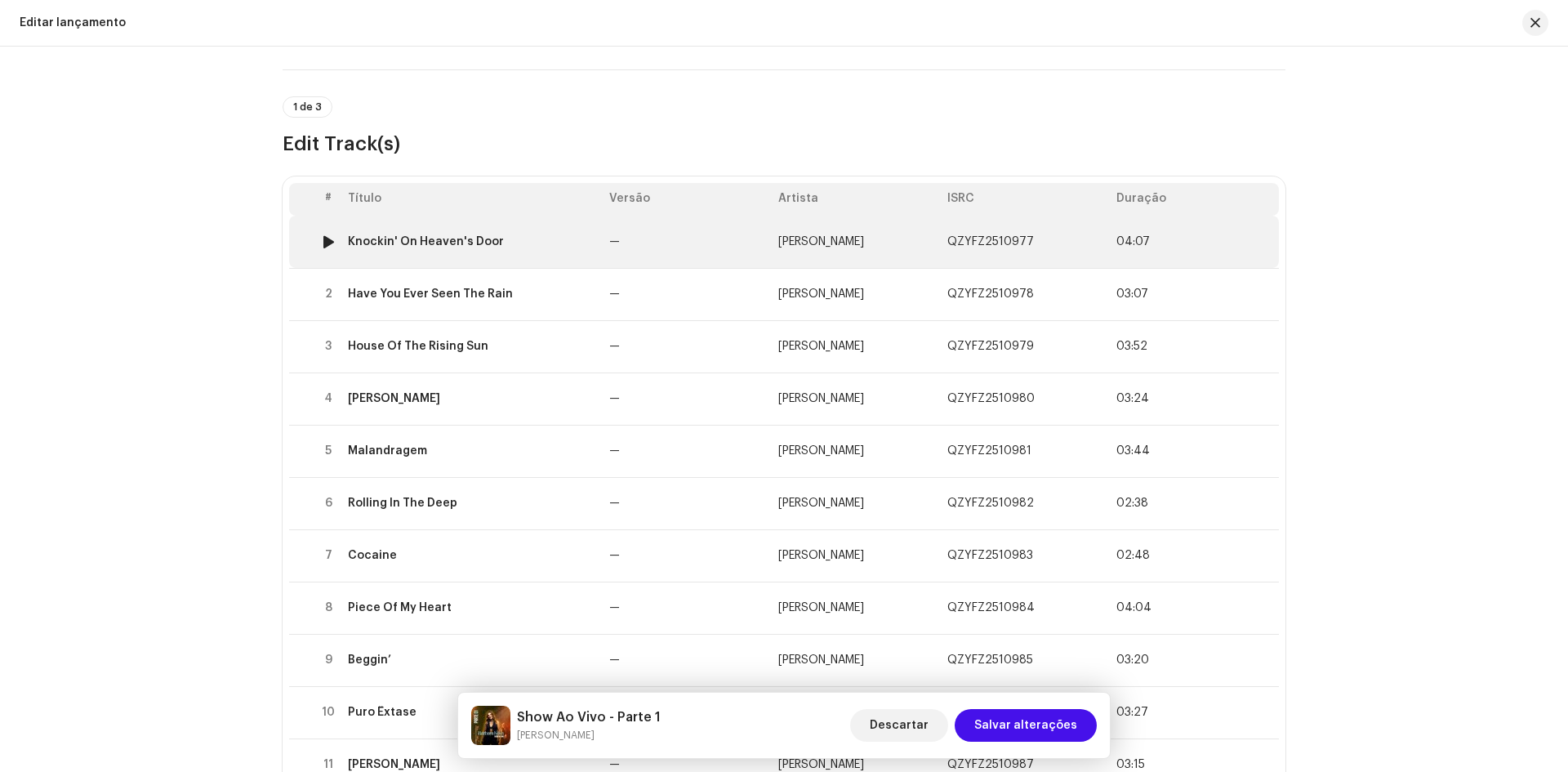
click at [988, 243] on span "QZYFZ2510977" at bounding box center [990, 242] width 87 height 12
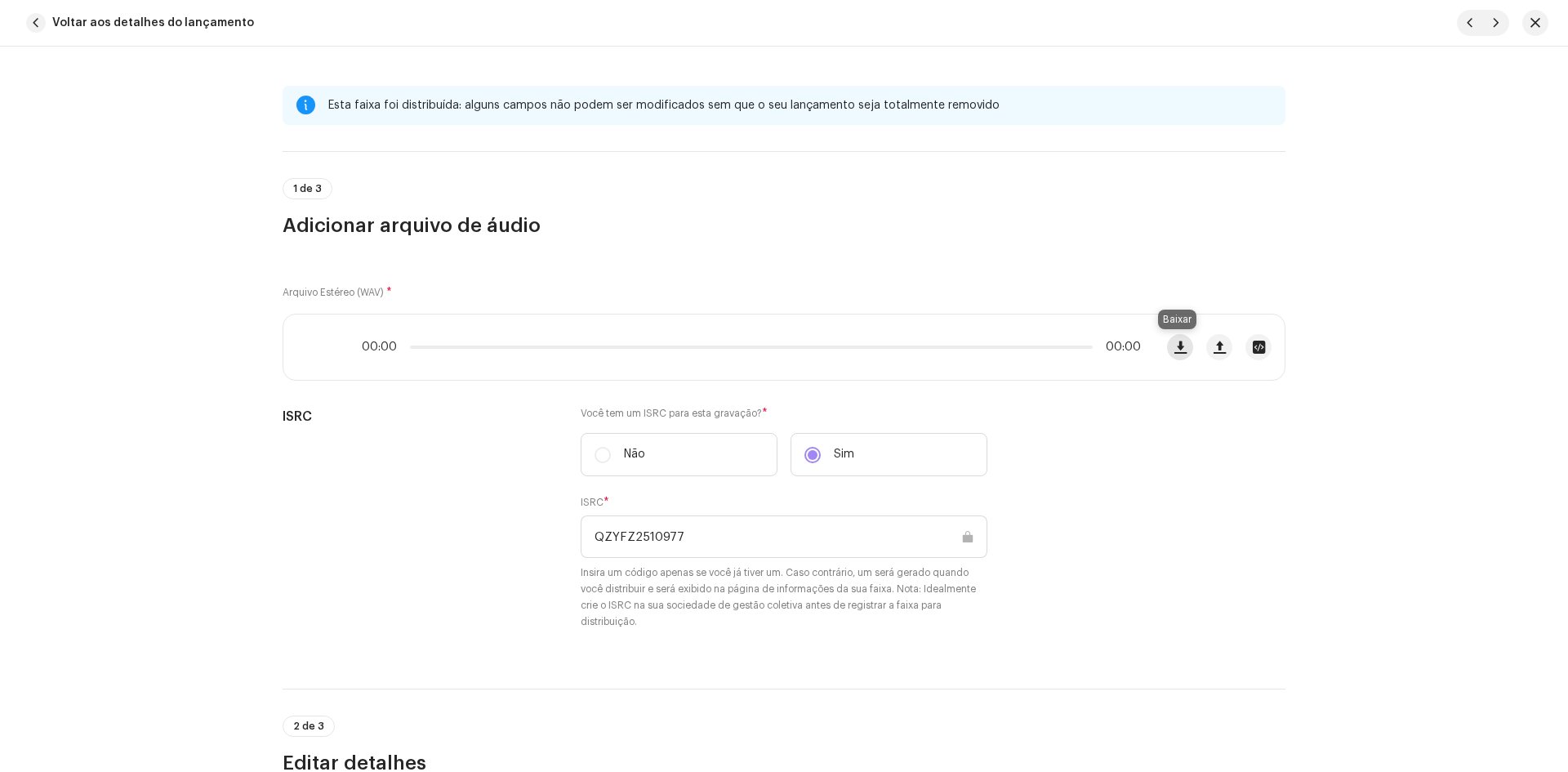
click at [1180, 344] on span "button" at bounding box center [1180, 346] width 13 height 13
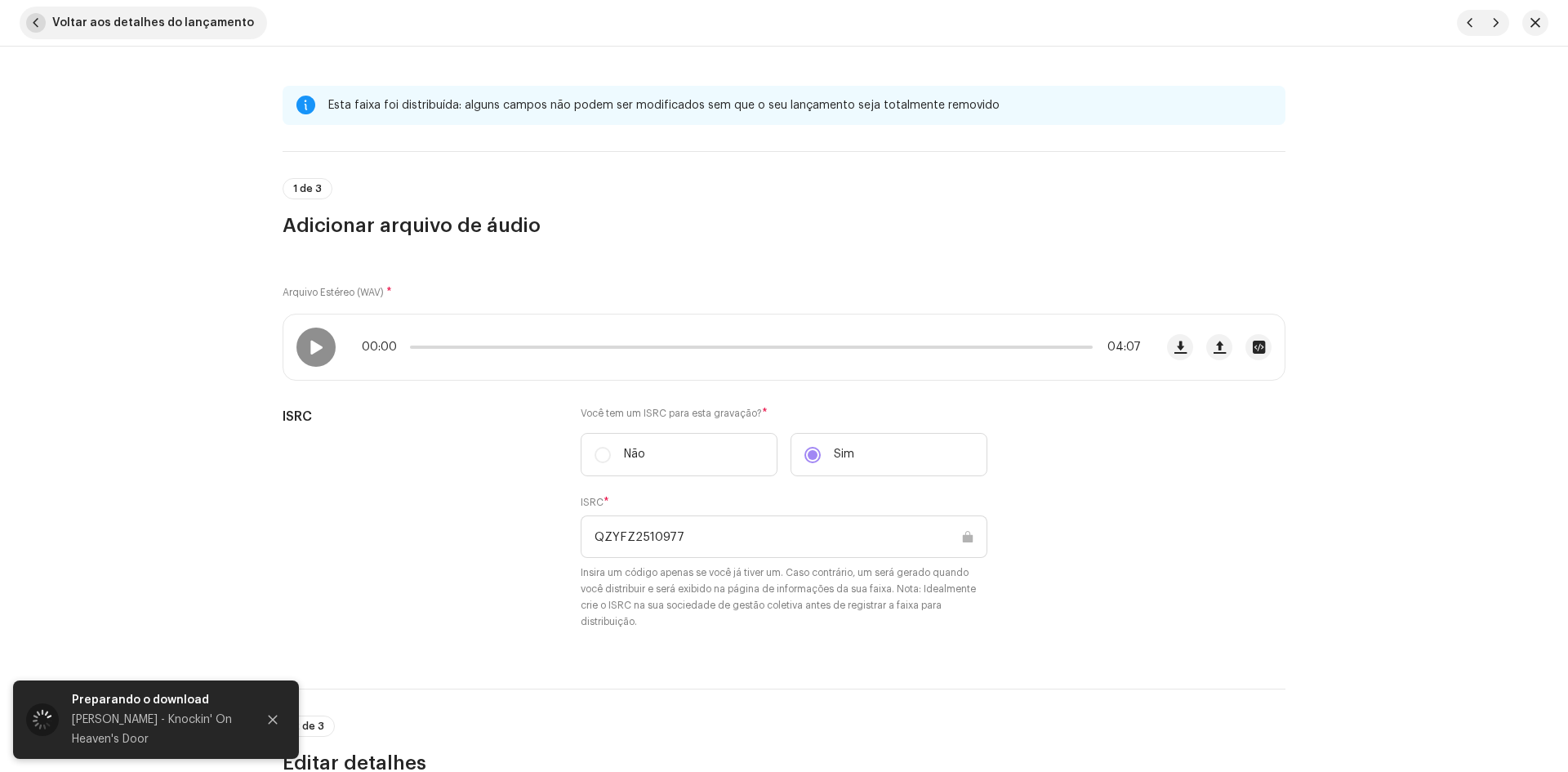
click at [34, 23] on span "button" at bounding box center [36, 22] width 20 height 20
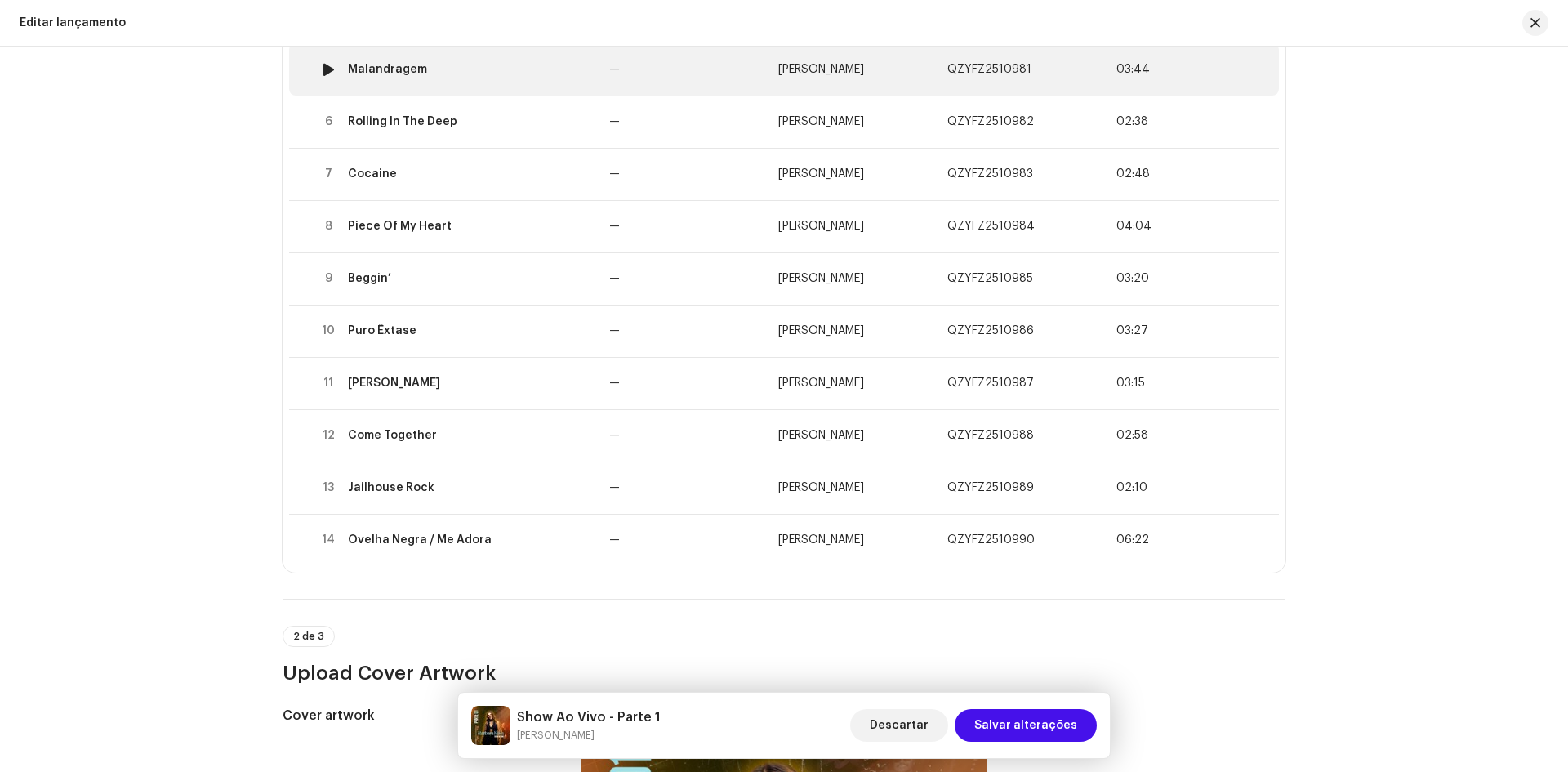
scroll to position [490, 0]
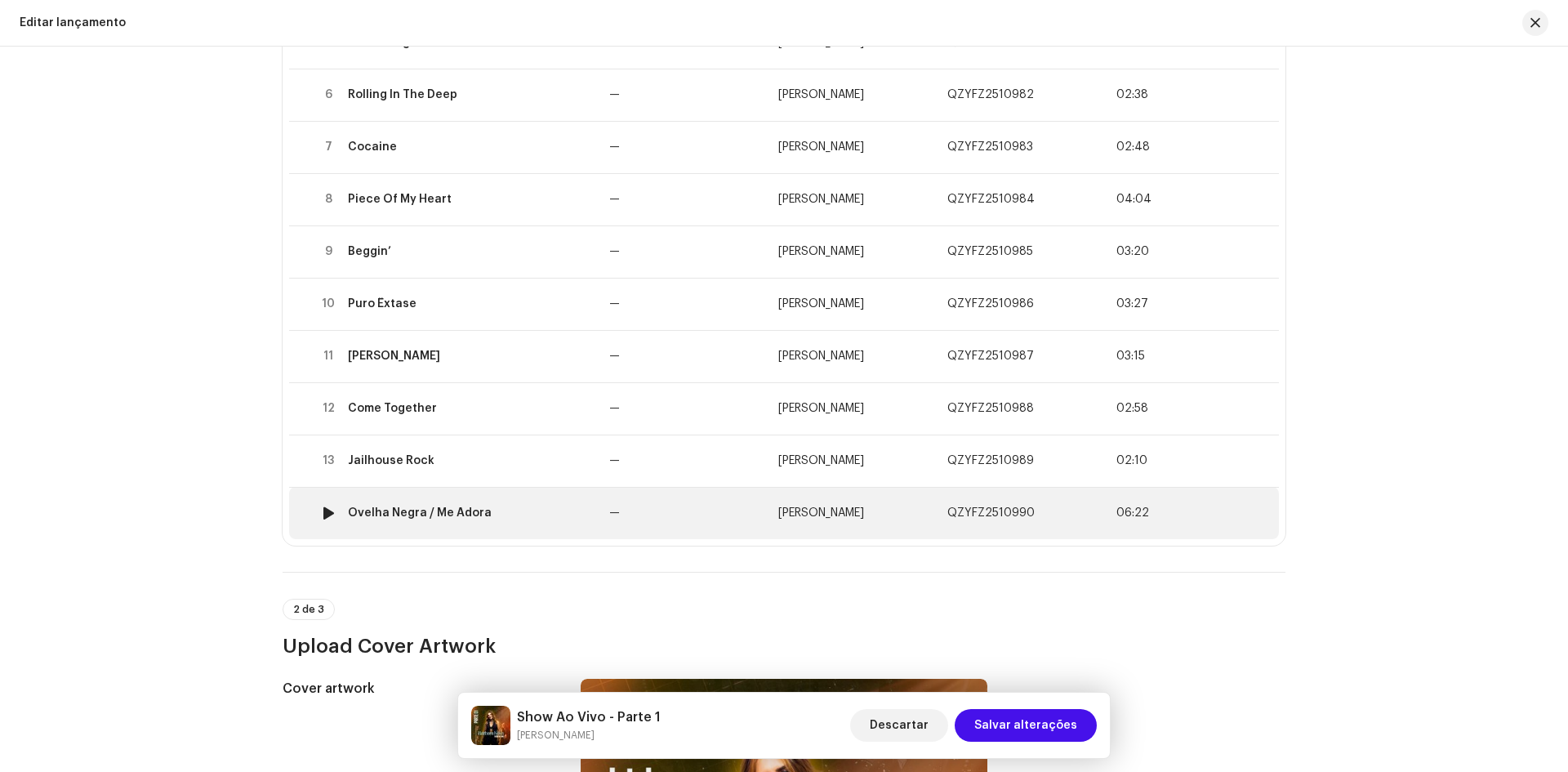
click at [1135, 512] on span "06:22" at bounding box center [1132, 512] width 32 height 13
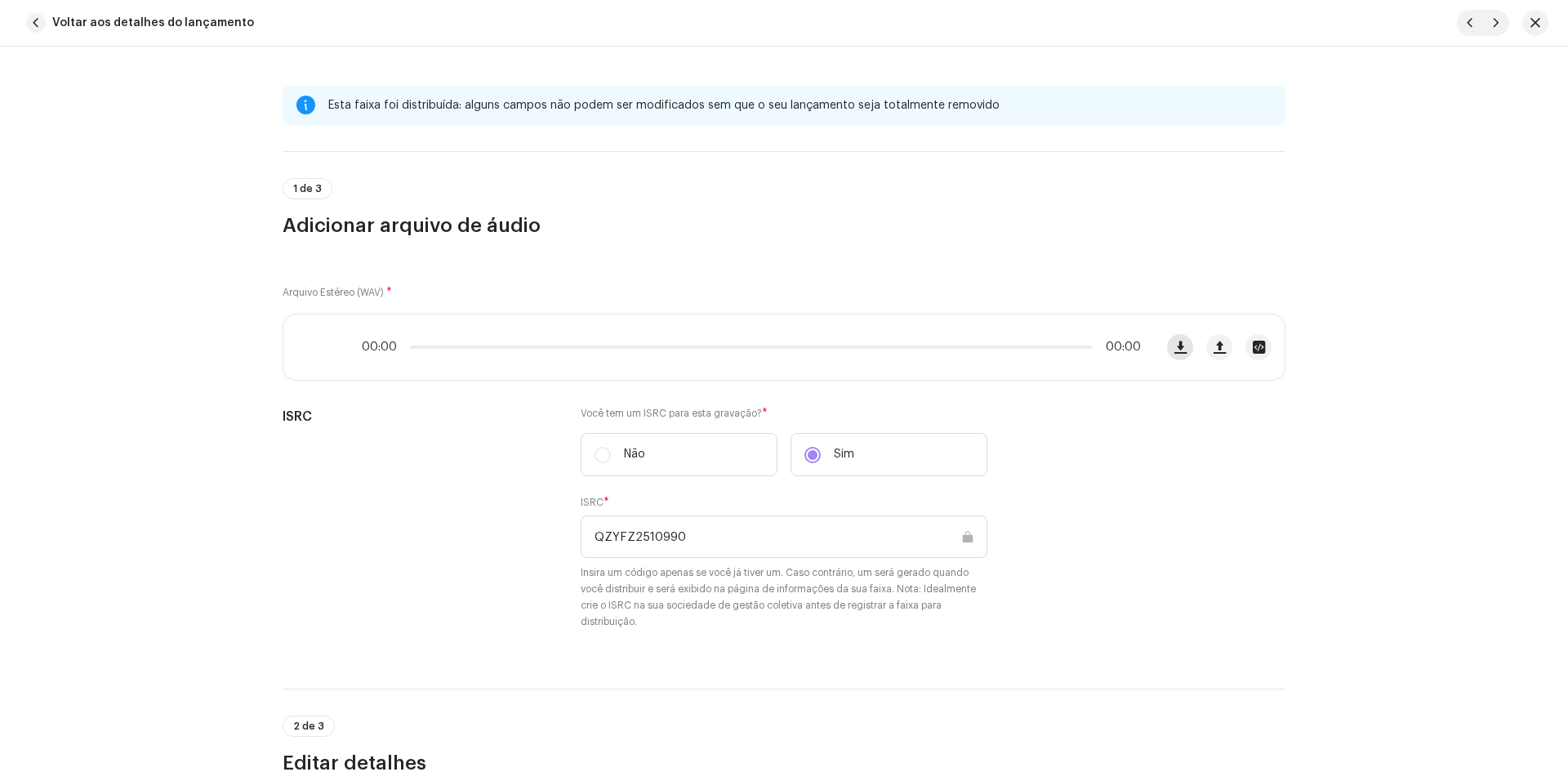
click at [1174, 345] on span "button" at bounding box center [1180, 346] width 13 height 13
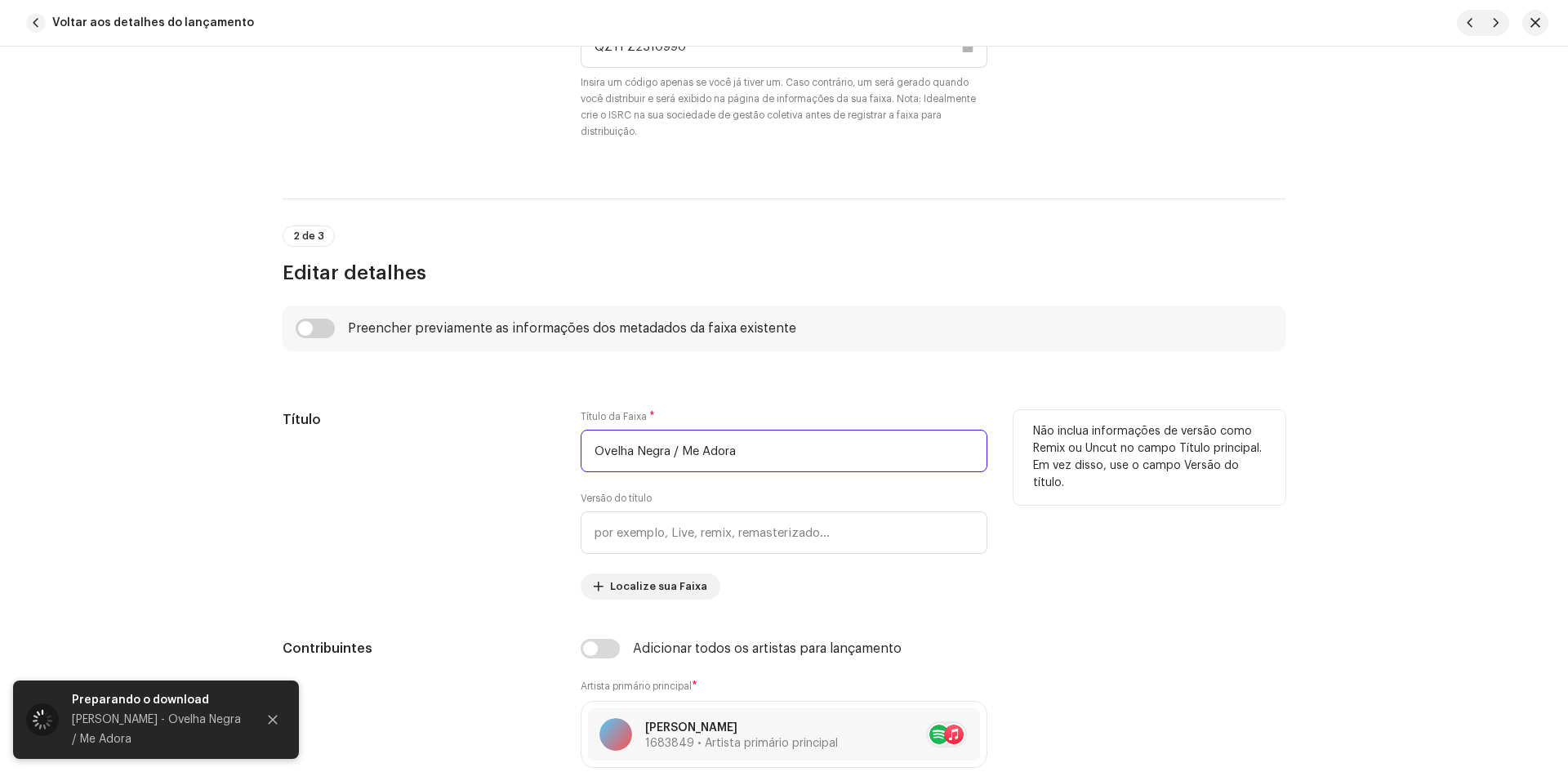
click at [656, 447] on input "Ovelha Negra / Me Adora" at bounding box center [784, 451] width 407 height 43
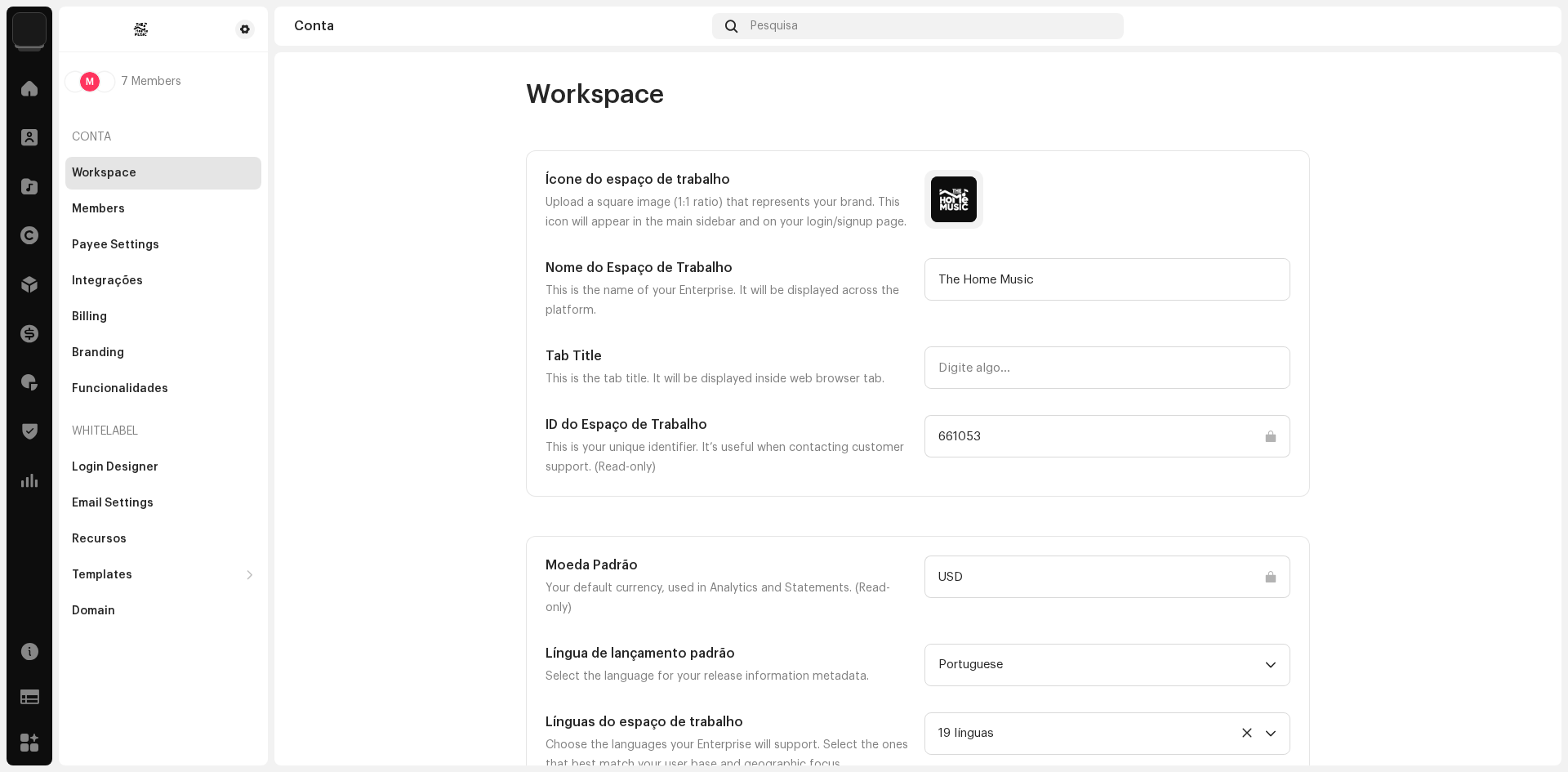
click at [983, 434] on input "661053" at bounding box center [1106, 436] width 366 height 43
